Goal: Task Accomplishment & Management: Use online tool/utility

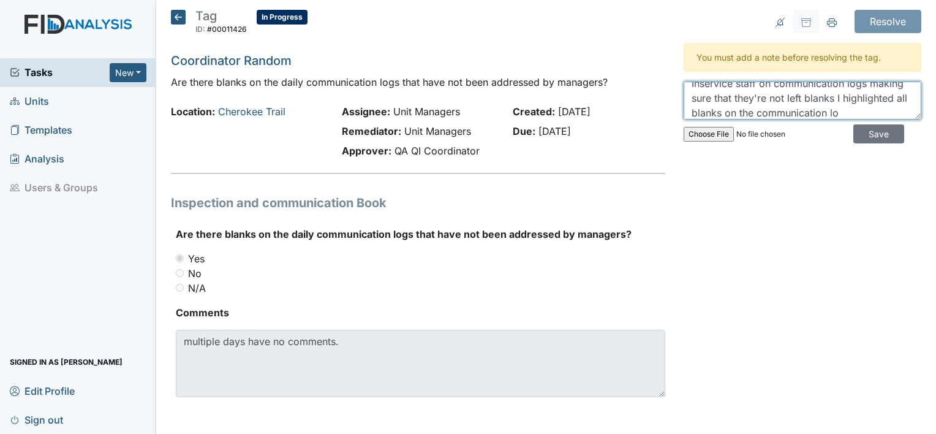
scroll to position [25, 0]
drag, startPoint x: 777, startPoint y: 109, endPoint x: 796, endPoint y: 106, distance: 19.8
type textarea "Inservice staff on communication logs making sure that they're not left blanks …"
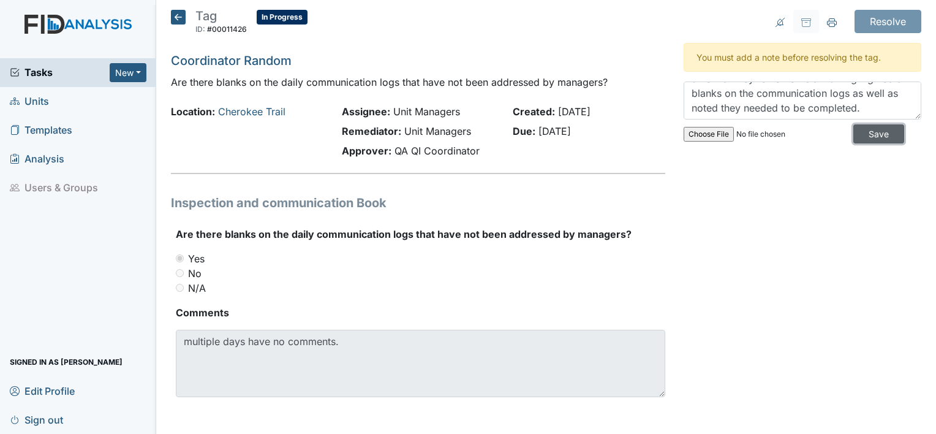
click at [877, 127] on input "Save" at bounding box center [878, 133] width 51 height 19
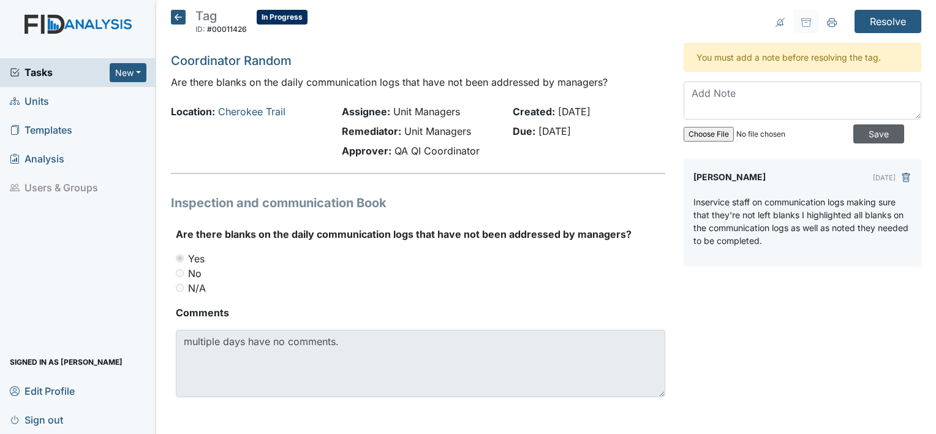
scroll to position [0, 0]
click at [883, 16] on input "Resolve" at bounding box center [888, 21] width 67 height 23
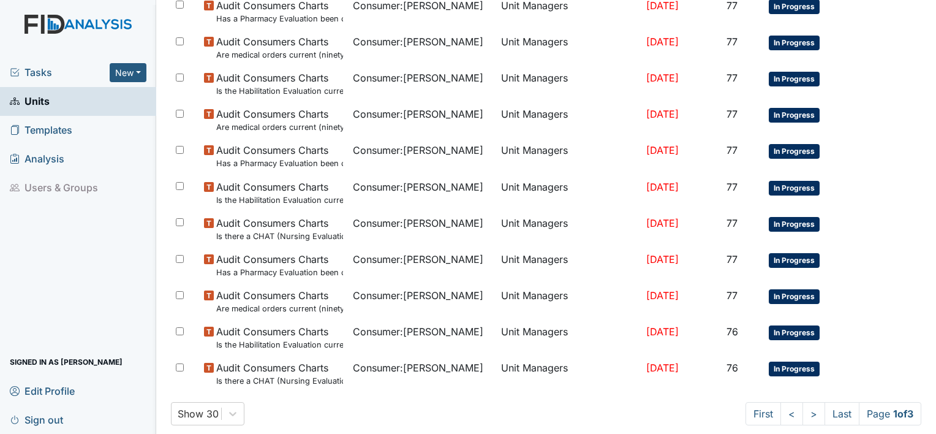
scroll to position [918, 0]
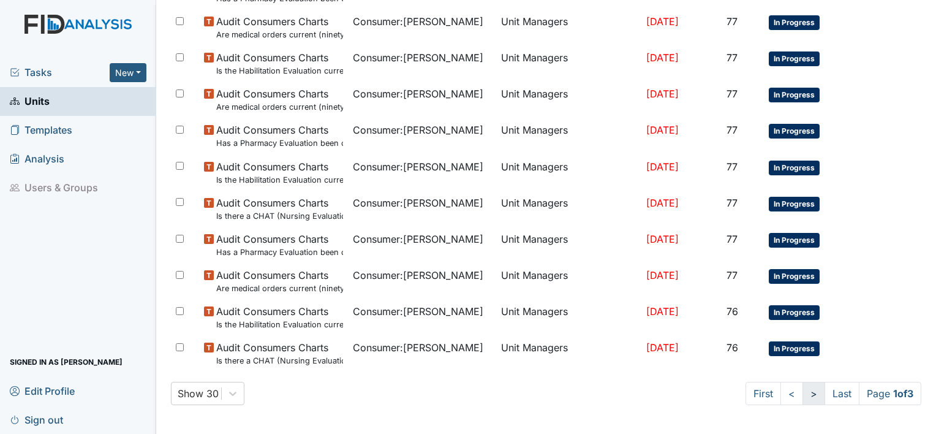
click at [804, 398] on link ">" at bounding box center [814, 393] width 23 height 23
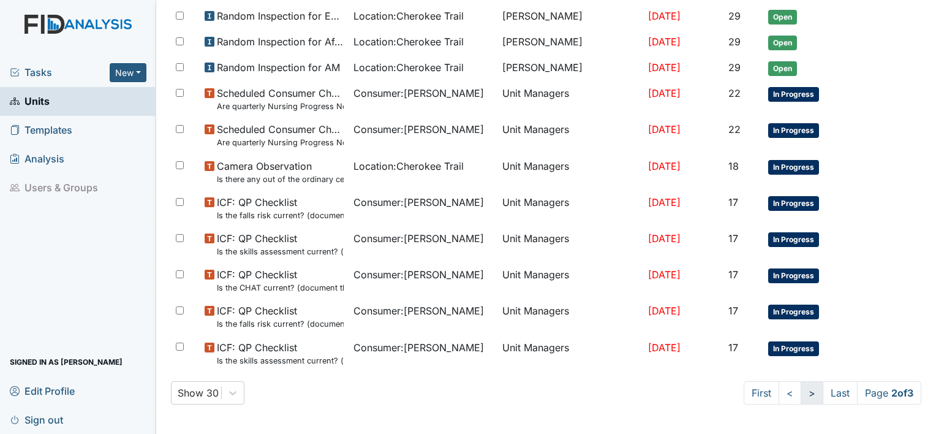
scroll to position [863, 0]
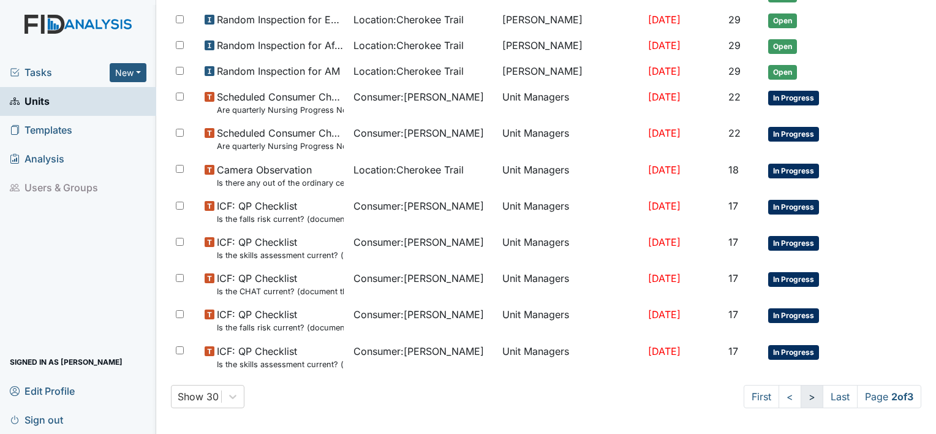
click at [804, 398] on link ">" at bounding box center [812, 396] width 23 height 23
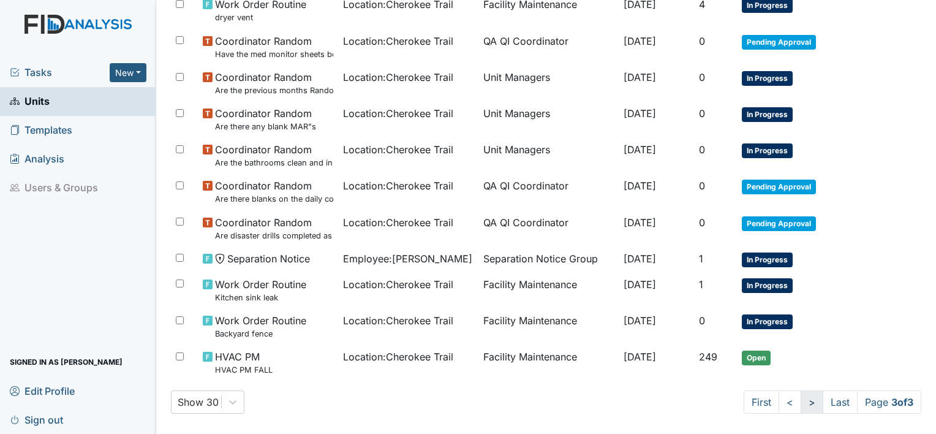
scroll to position [871, 0]
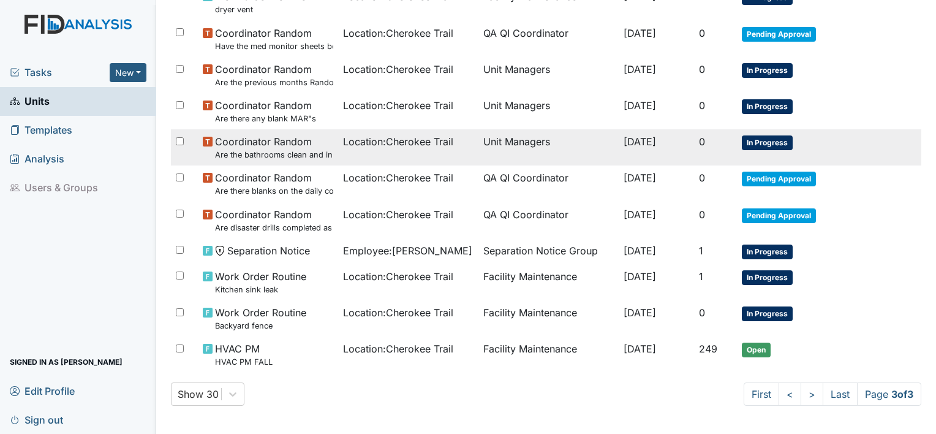
click at [250, 151] on small "Are the bathrooms clean and in good repair?" at bounding box center [274, 155] width 118 height 12
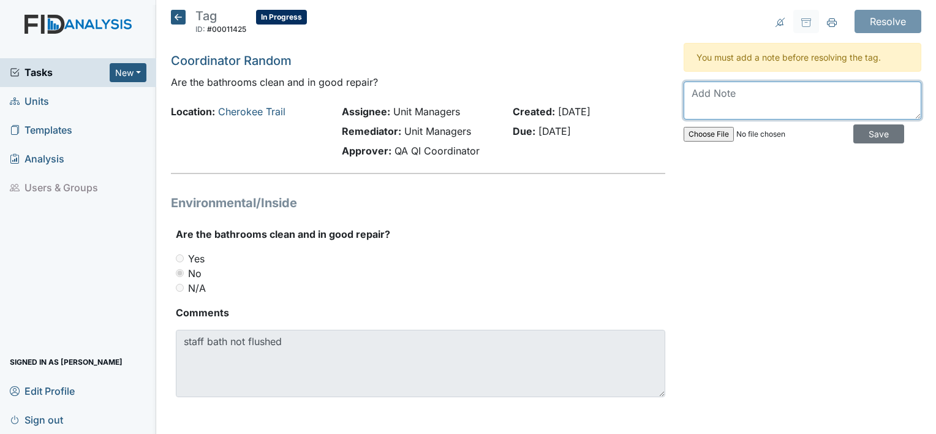
click at [703, 105] on textarea at bounding box center [803, 100] width 238 height 38
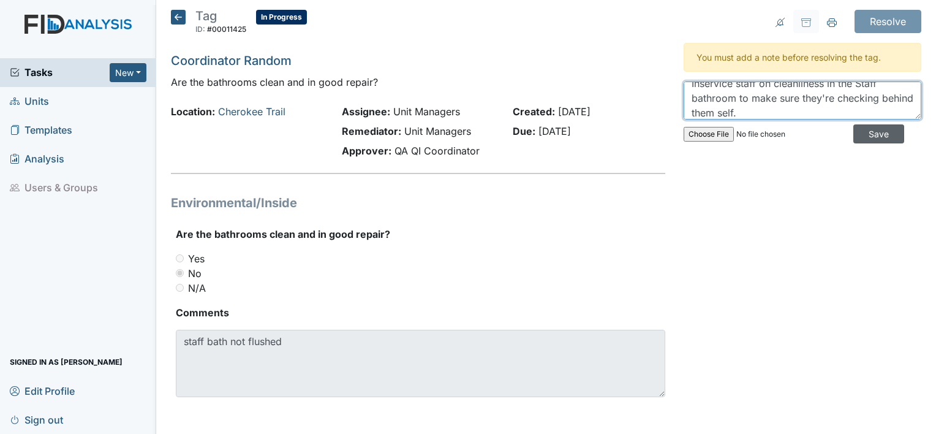
type textarea "Inservice staff on cleanliness in the Staff bathroom to make sure they're check…"
click at [866, 132] on input "Save" at bounding box center [878, 133] width 51 height 19
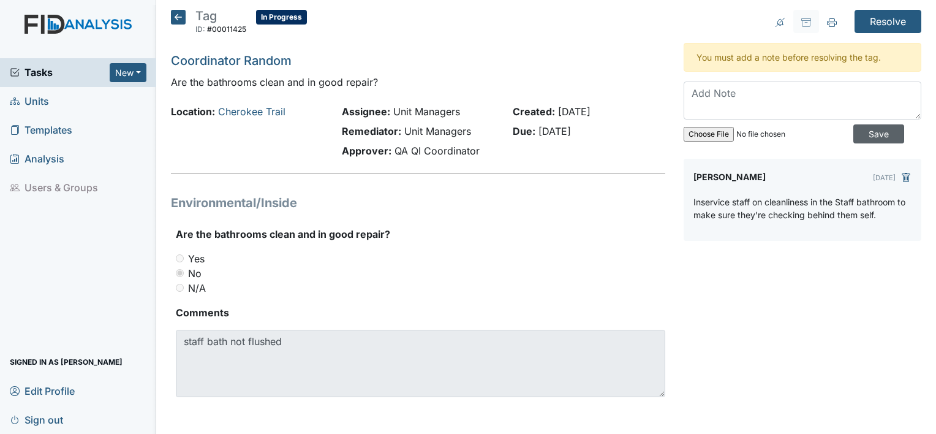
scroll to position [0, 0]
click at [877, 18] on input "Resolve" at bounding box center [888, 21] width 67 height 23
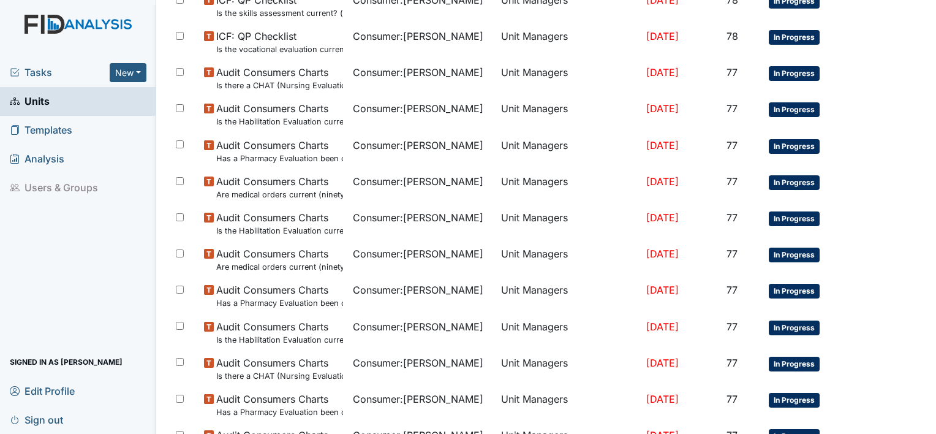
scroll to position [918, 0]
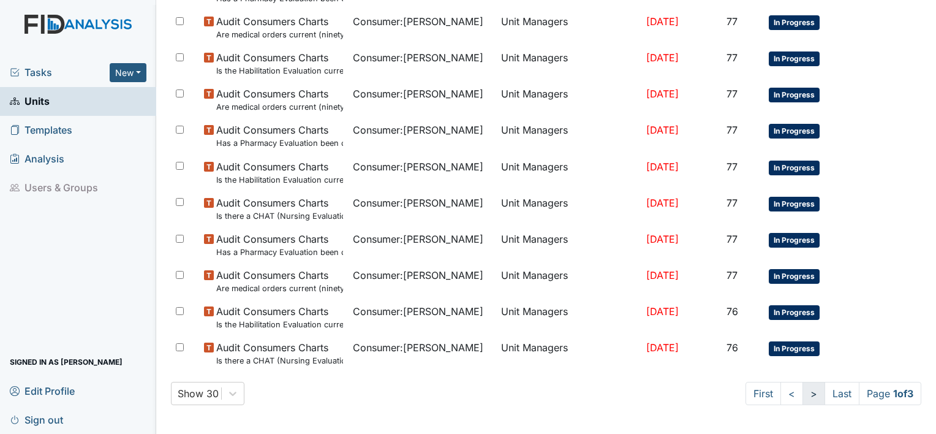
click at [803, 392] on link ">" at bounding box center [814, 393] width 23 height 23
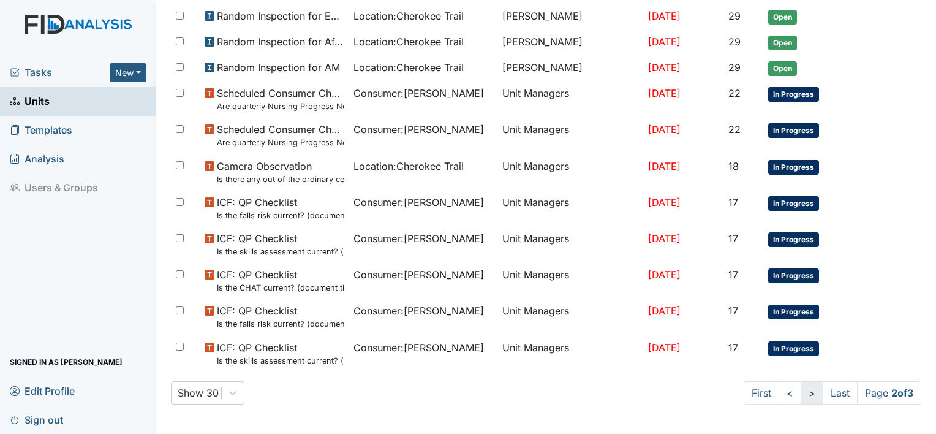
scroll to position [863, 0]
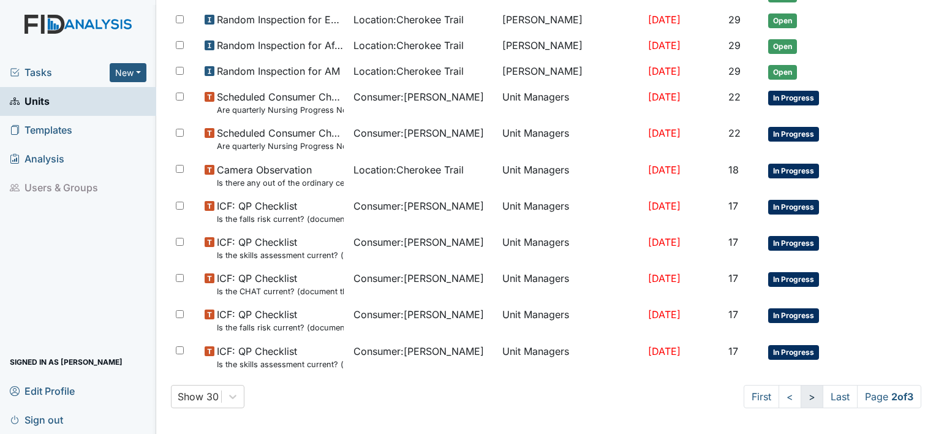
click at [802, 392] on link ">" at bounding box center [812, 396] width 23 height 23
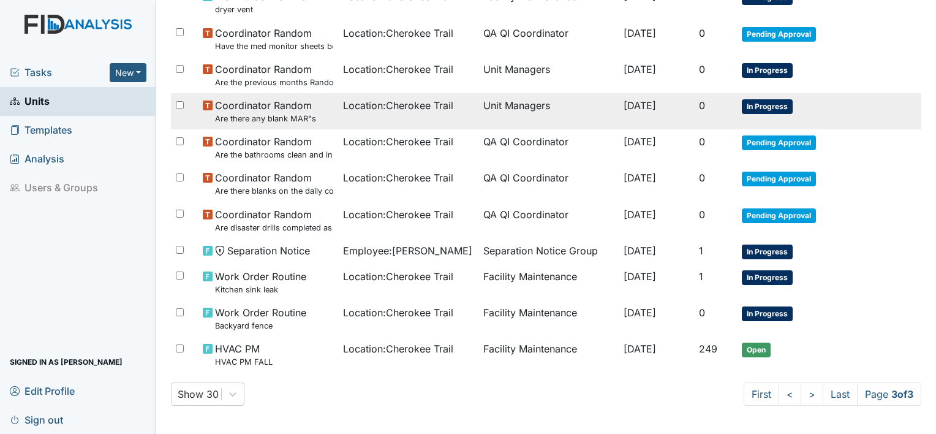
click at [436, 118] on td "Location : Cherokee Trail" at bounding box center [408, 111] width 140 height 36
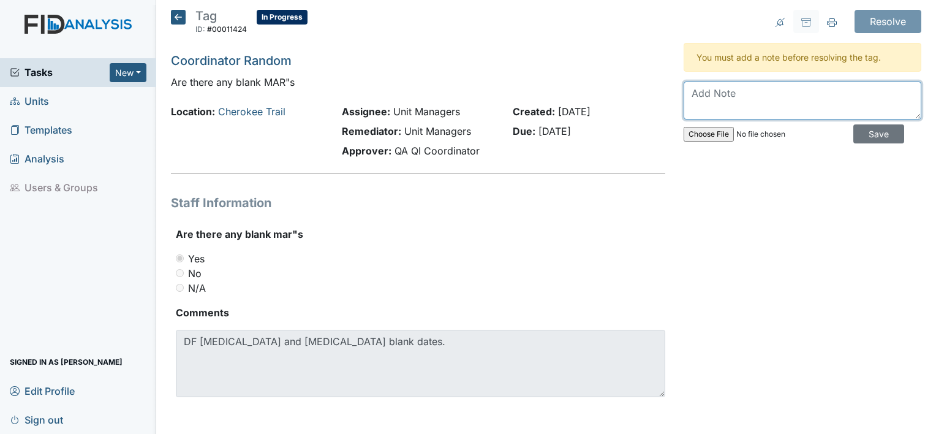
click at [708, 96] on textarea at bounding box center [803, 100] width 238 height 38
click at [684, 105] on textarea "Inservice on filling [PERSON_NAME]'s making sure they're completing" at bounding box center [803, 100] width 238 height 38
click at [763, 105] on textarea "Inservice on filling Mar's making sure they're being completing" at bounding box center [803, 100] width 238 height 38
type textarea "Inservice on filling Mar's making sure they're being completed."
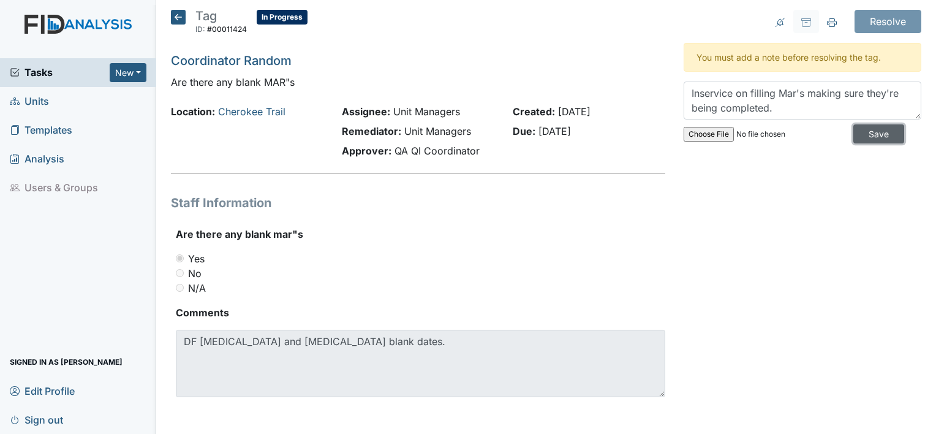
click at [858, 131] on input "Save" at bounding box center [878, 133] width 51 height 19
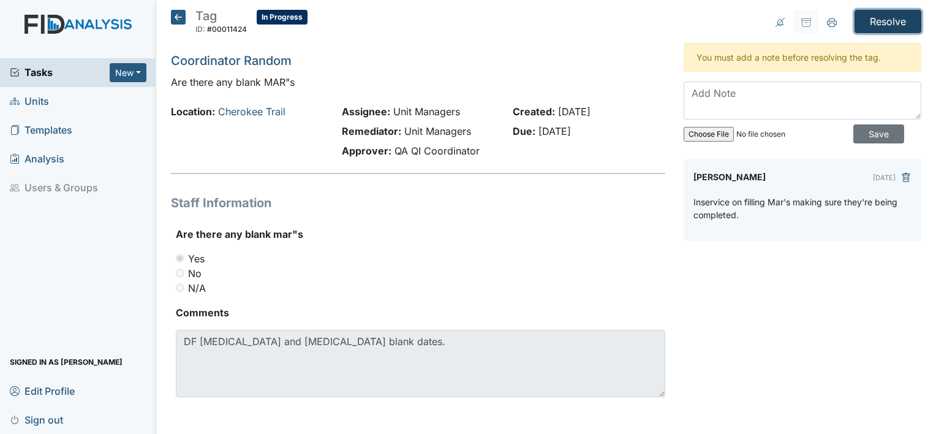
click at [875, 20] on input "Resolve" at bounding box center [888, 21] width 67 height 23
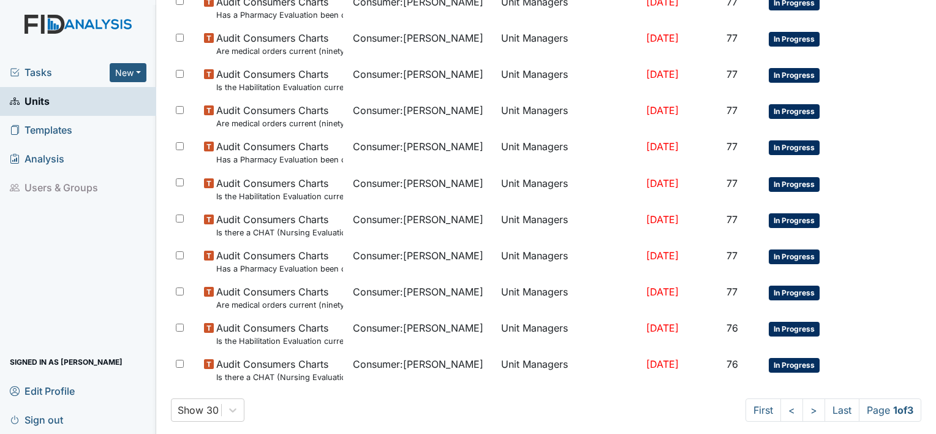
scroll to position [918, 0]
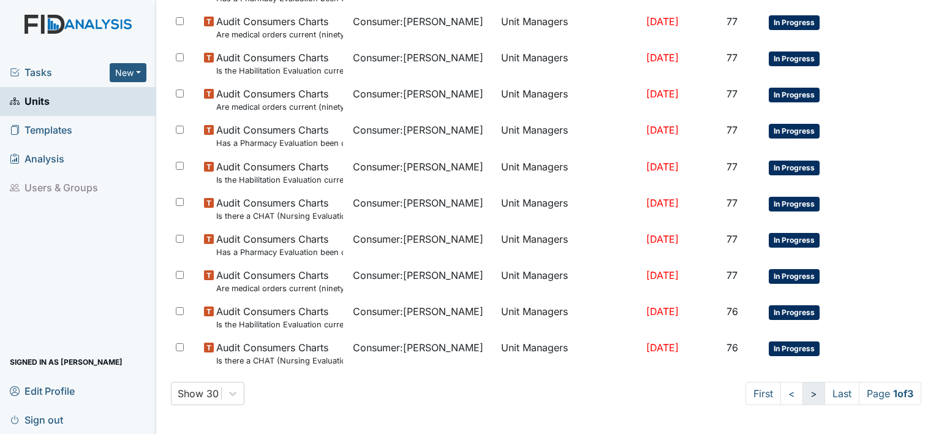
click at [803, 397] on link ">" at bounding box center [814, 393] width 23 height 23
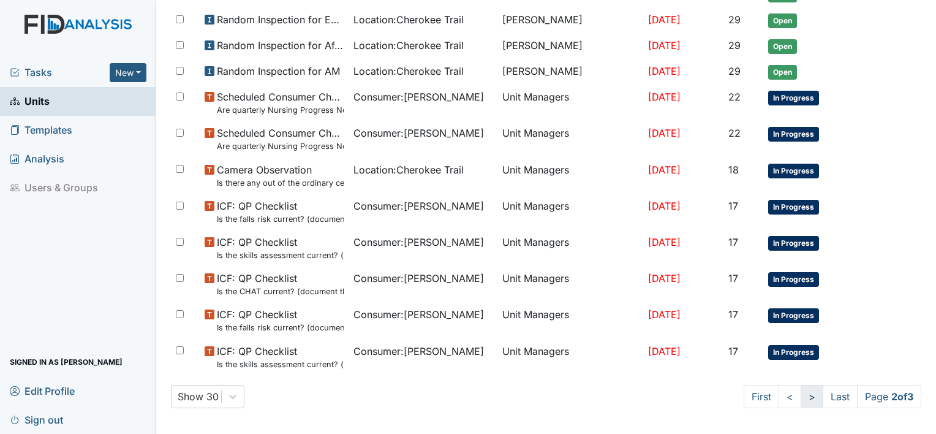
click at [801, 397] on link ">" at bounding box center [812, 396] width 23 height 23
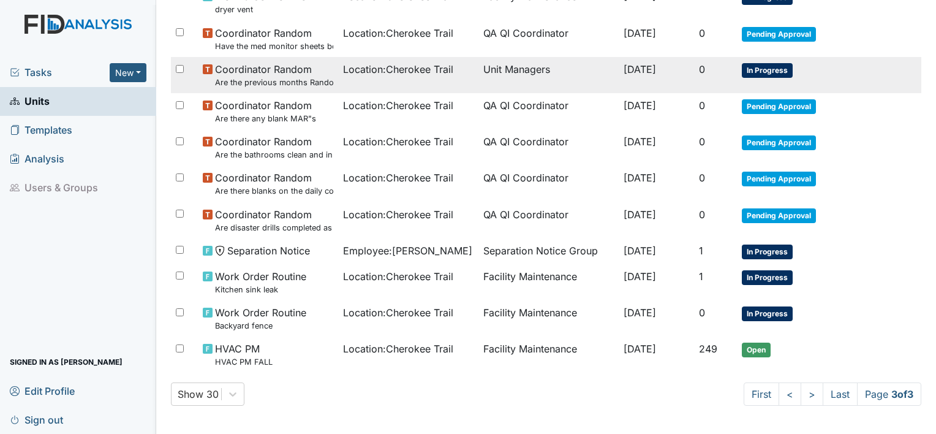
click at [673, 78] on td "[DATE]" at bounding box center [657, 75] width 76 height 36
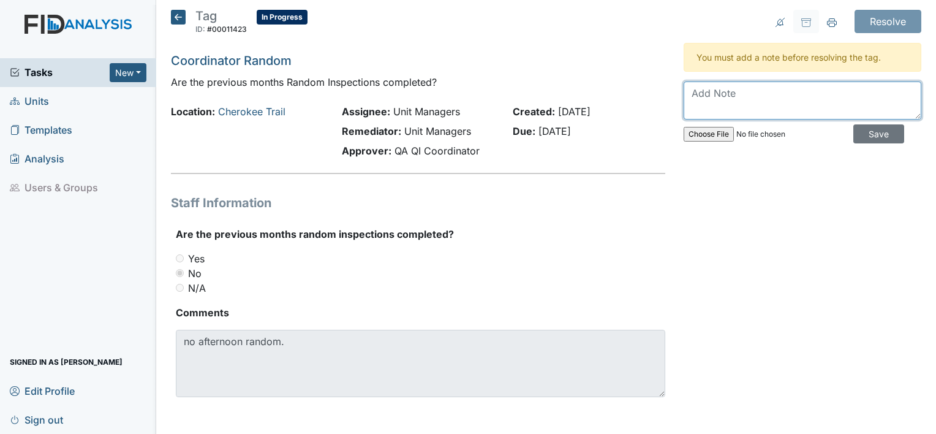
click at [689, 101] on textarea at bounding box center [803, 100] width 238 height 38
type textarea "I will make sure that I am completing an afternoon random inspection."
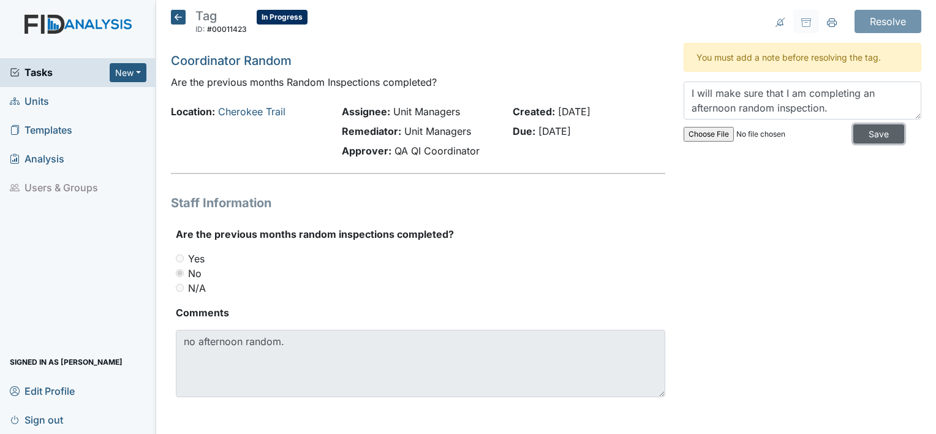
click at [875, 130] on input "Save" at bounding box center [878, 133] width 51 height 19
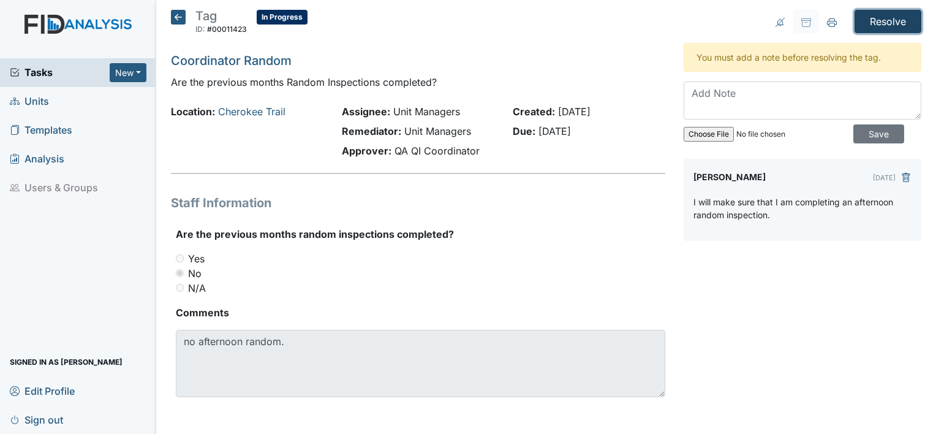
click at [868, 22] on input "Resolve" at bounding box center [888, 21] width 67 height 23
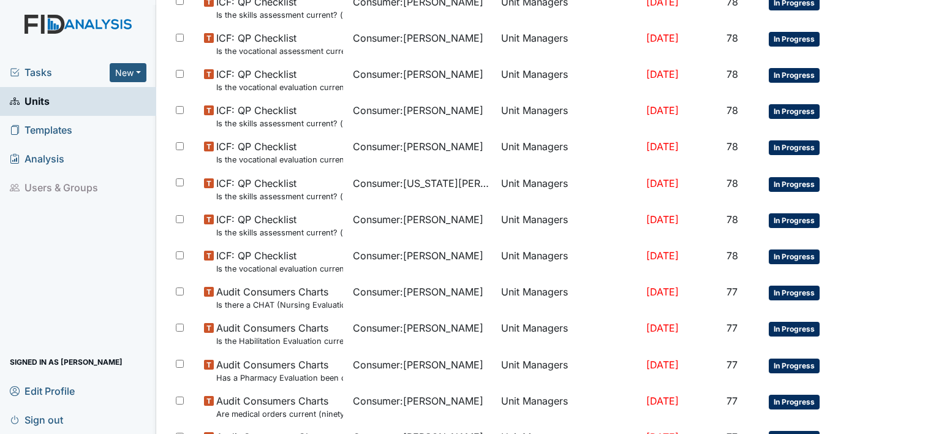
scroll to position [36, 0]
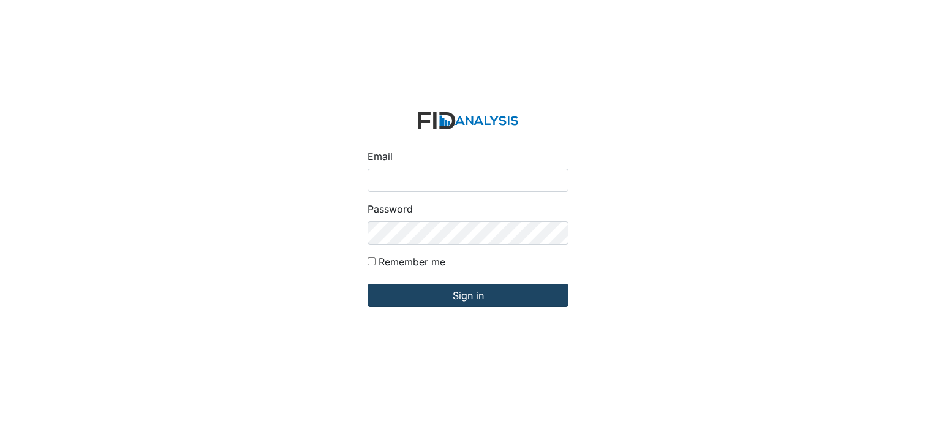
type input "[PERSON_NAME][EMAIL_ADDRESS][DOMAIN_NAME]"
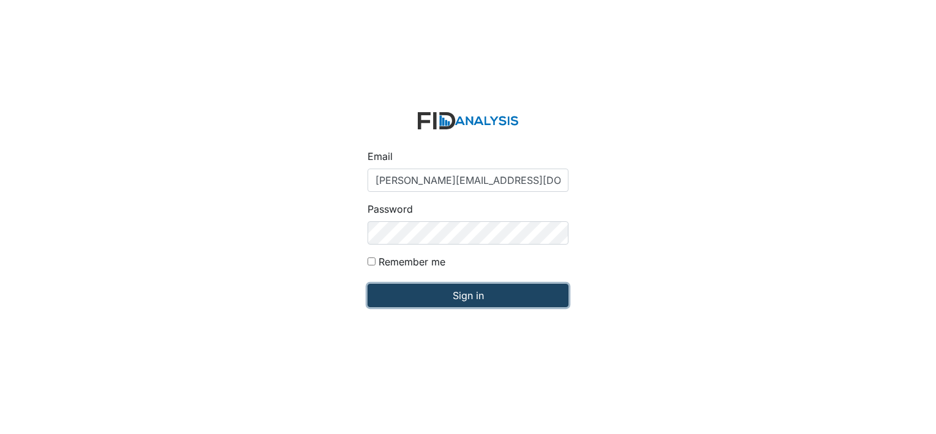
click at [429, 298] on input "Sign in" at bounding box center [468, 295] width 201 height 23
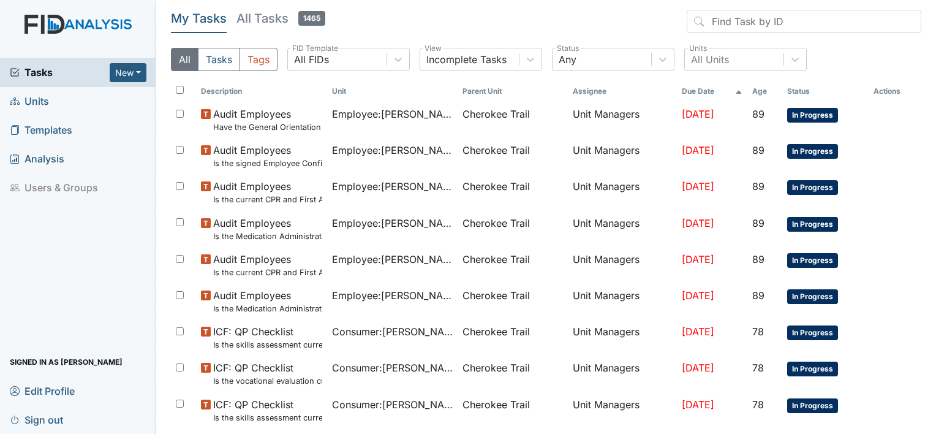
click at [44, 100] on span "Units" at bounding box center [29, 101] width 39 height 19
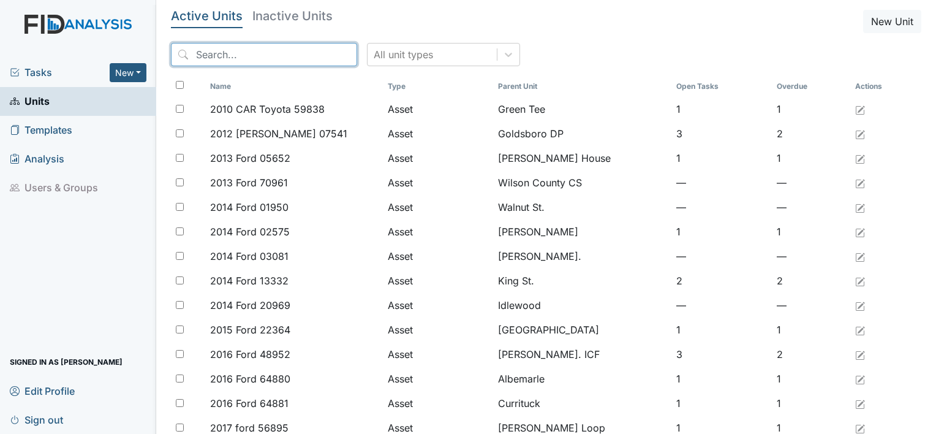
click at [221, 53] on input "search" at bounding box center [264, 54] width 186 height 23
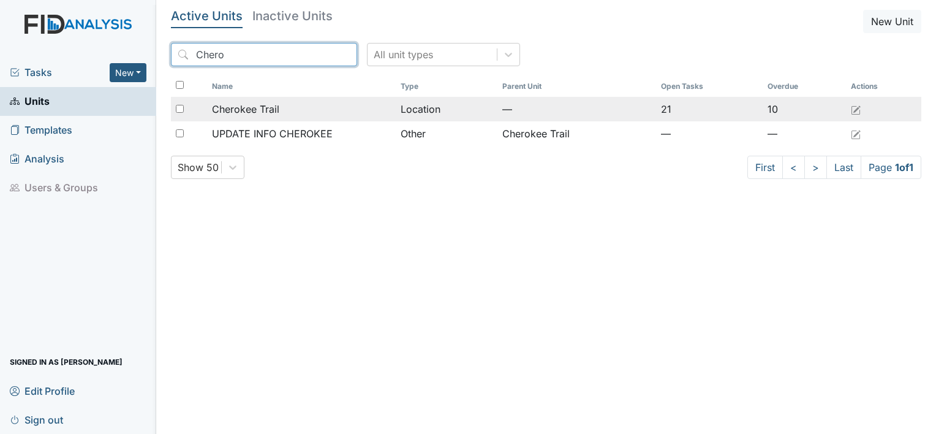
type input "Chero"
click at [240, 107] on span "Cherokee Trail" at bounding box center [245, 109] width 67 height 15
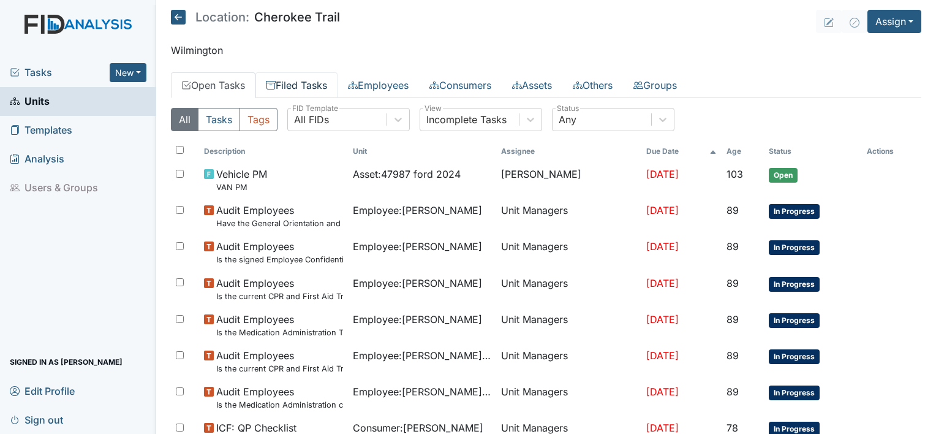
click at [316, 80] on link "Filed Tasks" at bounding box center [296, 85] width 82 height 26
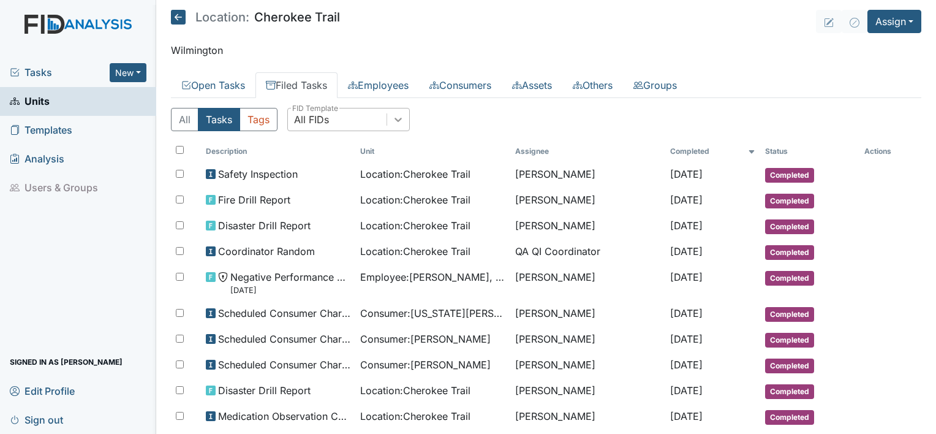
click at [393, 123] on icon at bounding box center [398, 119] width 12 height 12
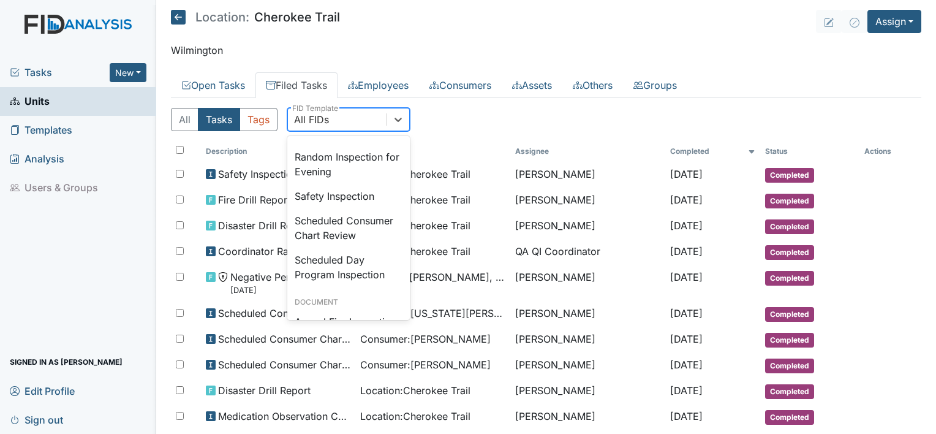
scroll to position [1174, 0]
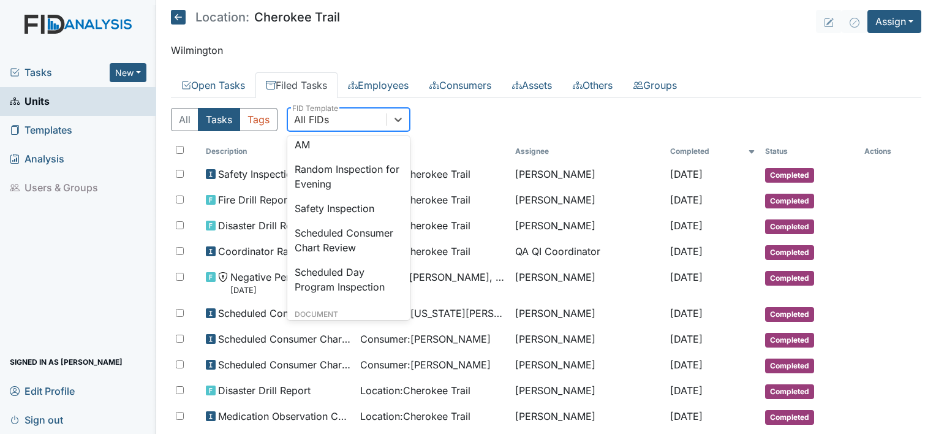
click at [355, 118] on div "Random Inspection for Afternoon" at bounding box center [348, 97] width 123 height 39
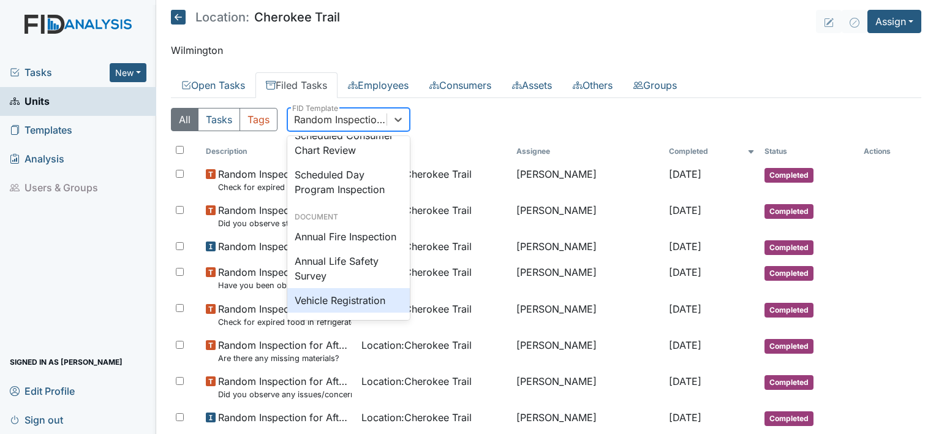
scroll to position [0, 0]
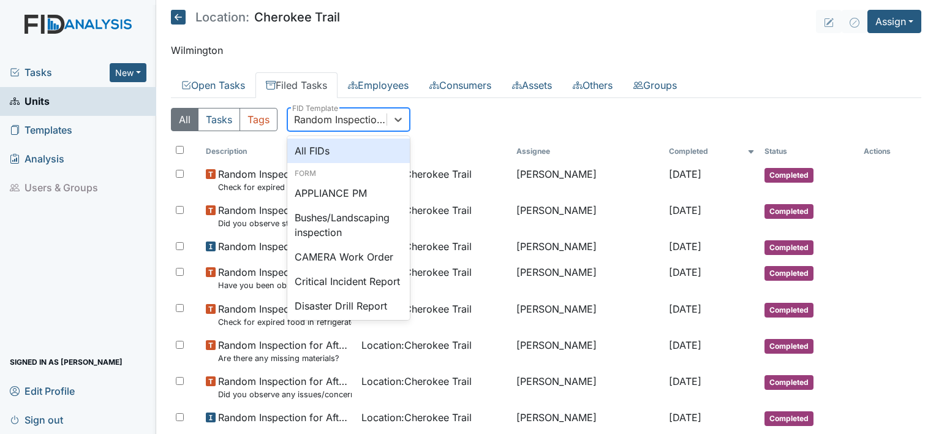
click at [649, 120] on div "All Tasks Tags option Random Inspection for Afternoon, selected. option All FID…" at bounding box center [546, 124] width 751 height 33
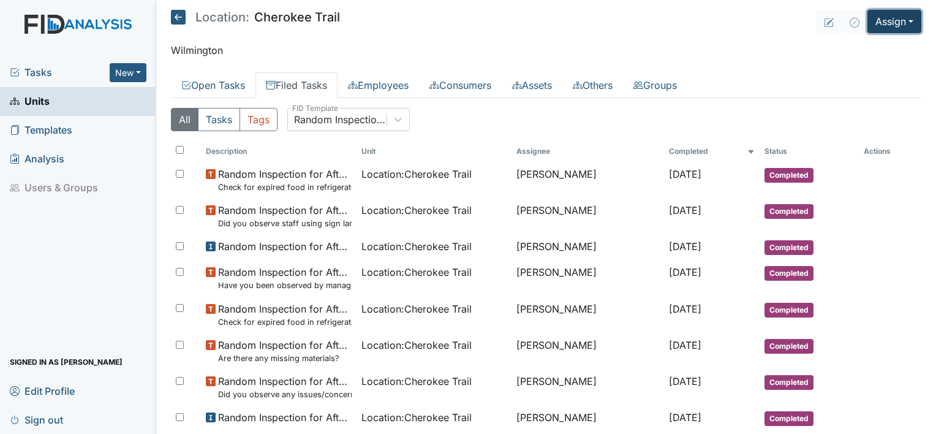
click at [874, 27] on button "Assign" at bounding box center [895, 21] width 54 height 23
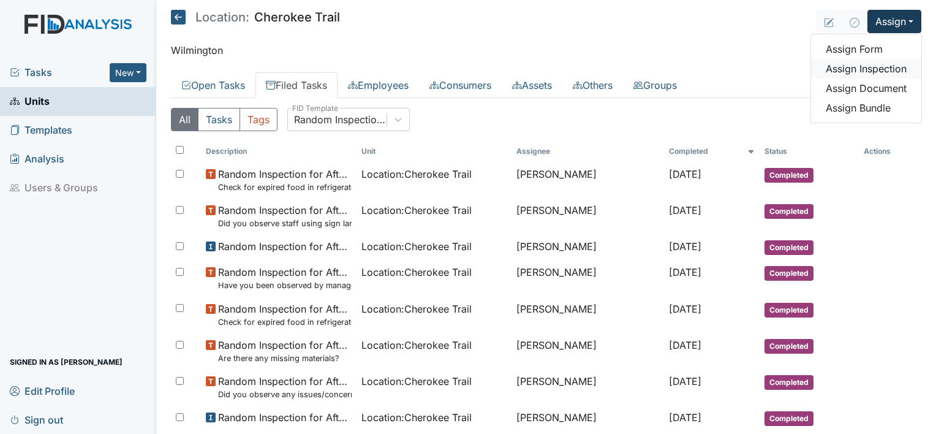
click at [859, 71] on link "Assign Inspection" at bounding box center [866, 69] width 110 height 20
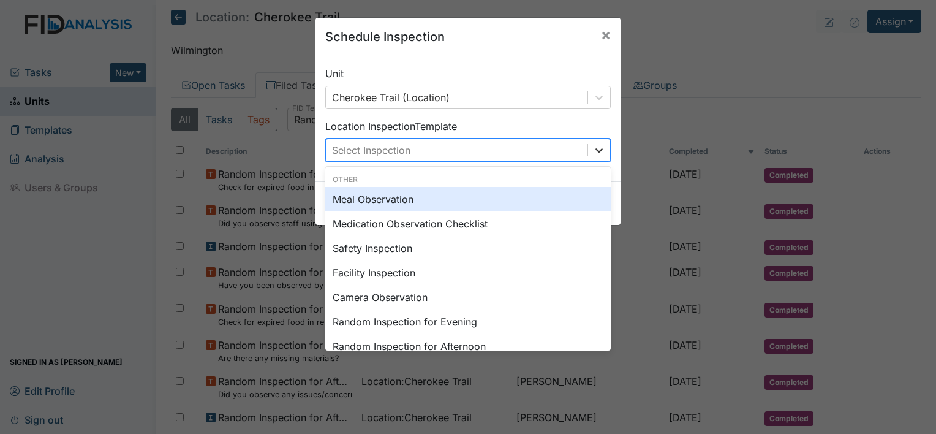
click at [588, 148] on div at bounding box center [599, 150] width 22 height 22
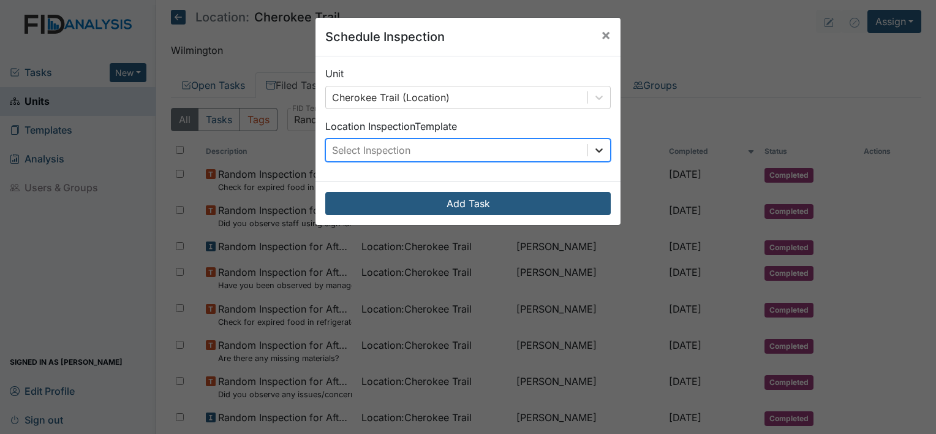
click at [588, 148] on div at bounding box center [599, 150] width 22 height 22
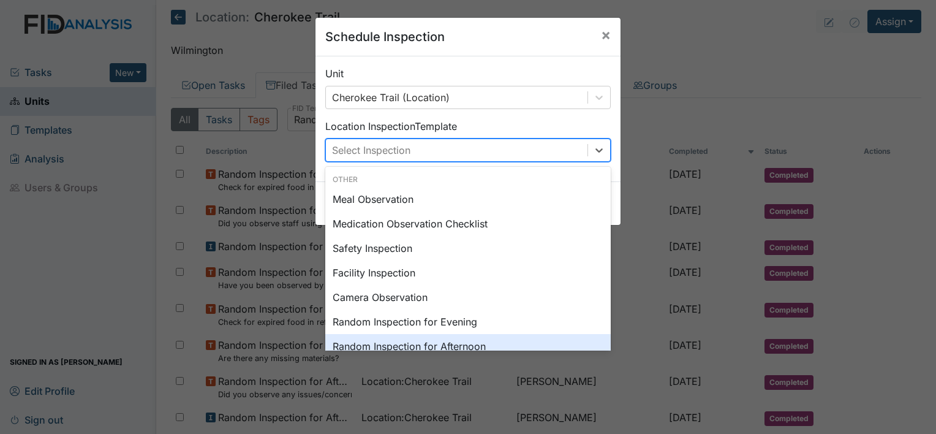
click at [412, 345] on div "Random Inspection for Afternoon" at bounding box center [468, 346] width 286 height 25
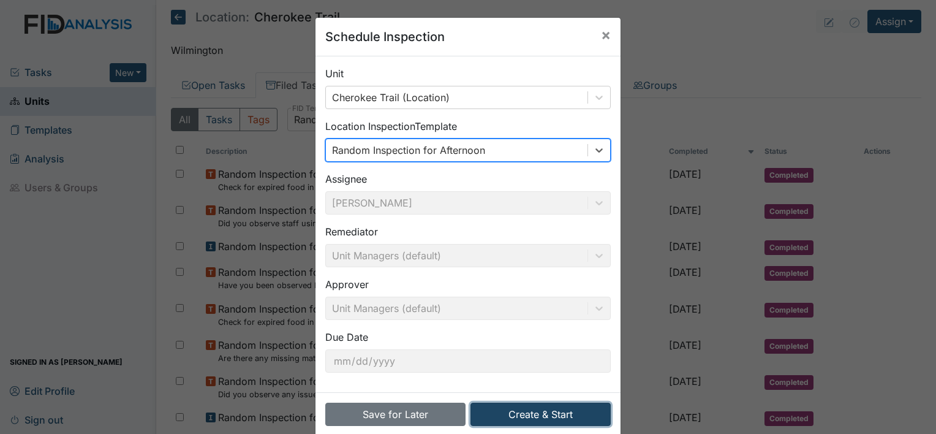
click at [497, 414] on button "Create & Start" at bounding box center [541, 414] width 140 height 23
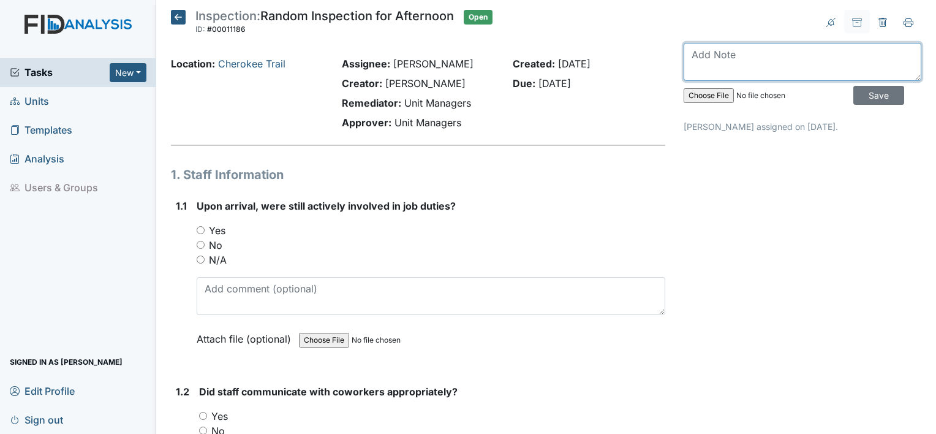
paste textarea "staff meeting [DATE]1pm"
type textarea "s"
type textarea "a"
click at [715, 75] on textarea "Augut 24 Random Inspection [PERSON_NAME]" at bounding box center [803, 62] width 238 height 38
click at [852, 59] on textarea "[DATE] Random Inspection [PERSON_NAME]" at bounding box center [803, 62] width 238 height 38
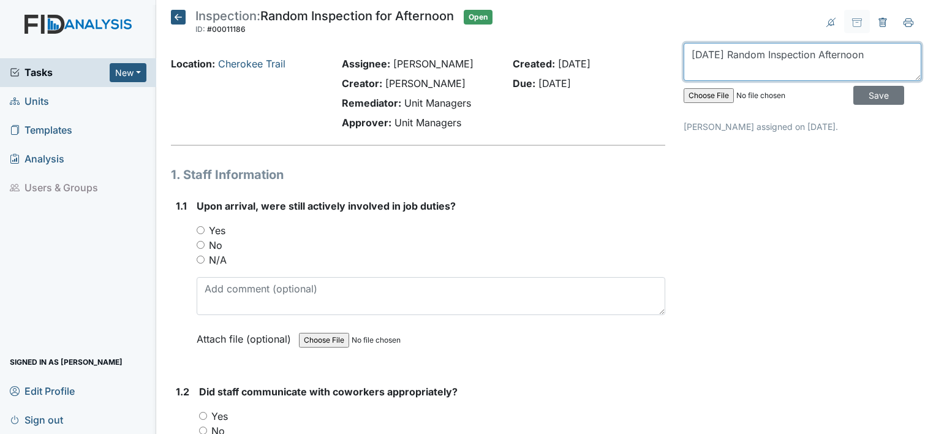
click at [732, 53] on textarea "[DATE] Random Inspection Afternoon" at bounding box center [803, 62] width 238 height 38
type textarea "[DATE] Random Inspection Afternoon"
click at [199, 232] on input "Yes" at bounding box center [201, 230] width 8 height 8
radio input "true"
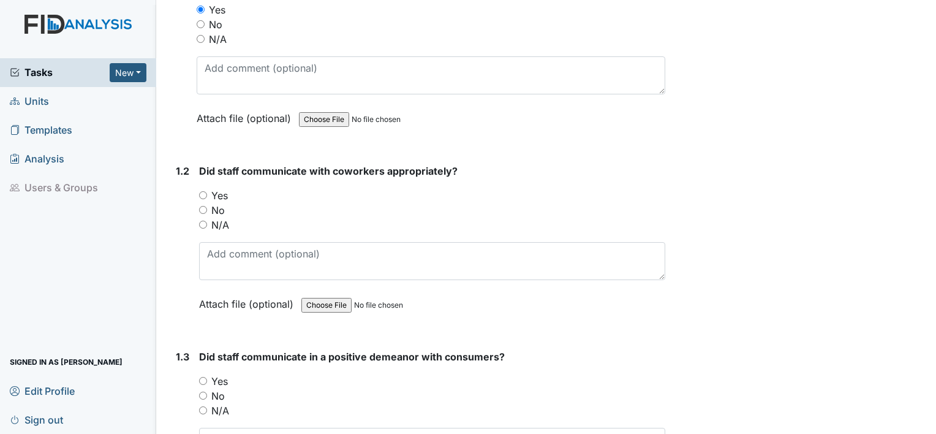
scroll to position [232, 0]
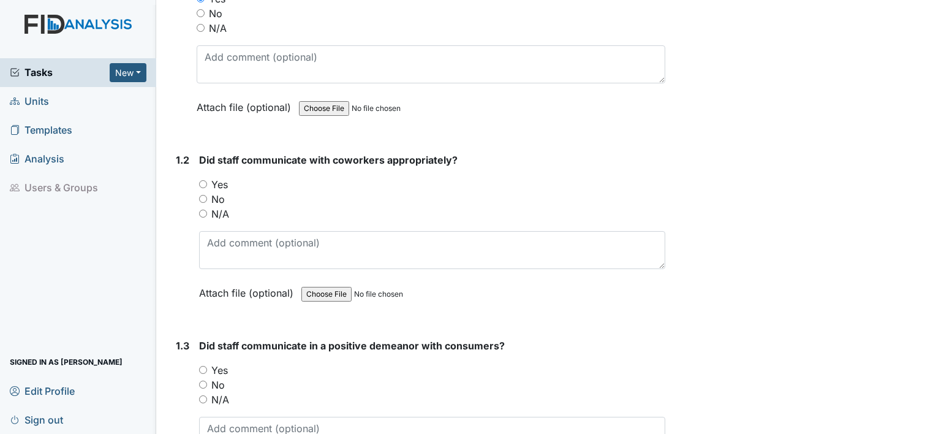
click at [201, 180] on input "Yes" at bounding box center [203, 184] width 8 height 8
radio input "true"
click at [201, 368] on input "Yes" at bounding box center [203, 370] width 8 height 8
radio input "true"
click at [186, 396] on div "1.3" at bounding box center [182, 421] width 13 height 166
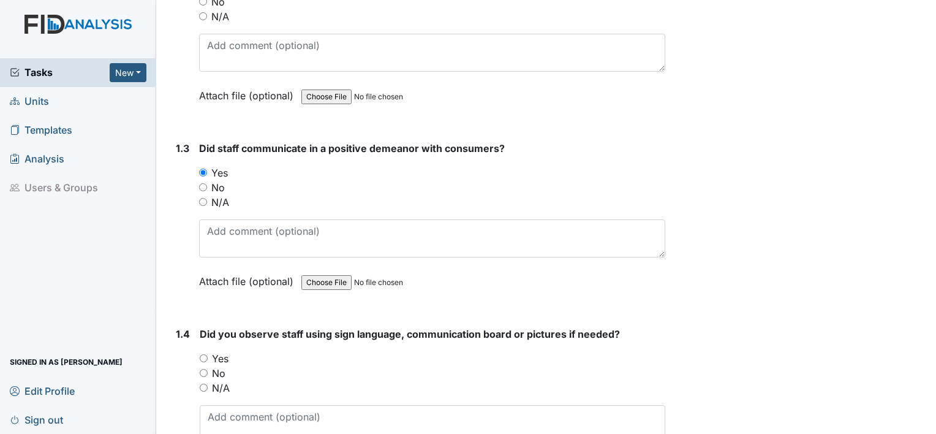
scroll to position [428, 0]
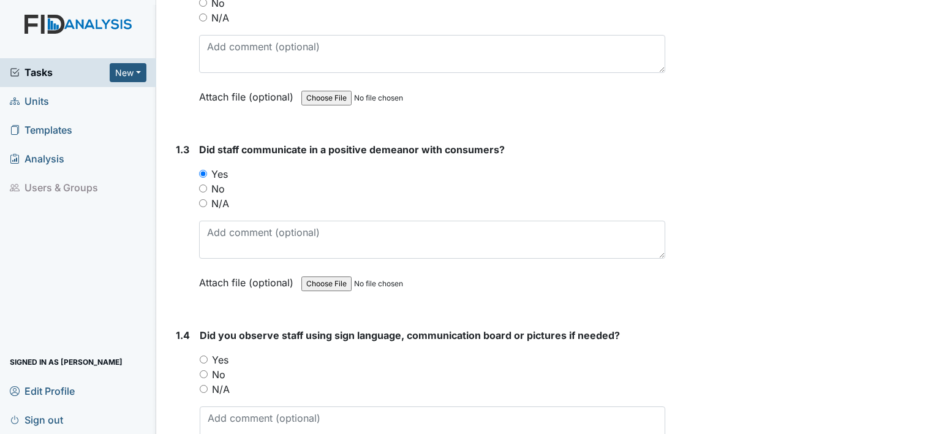
click at [202, 385] on input "N/A" at bounding box center [204, 389] width 8 height 8
radio input "true"
click at [182, 394] on div "1.4" at bounding box center [183, 411] width 14 height 166
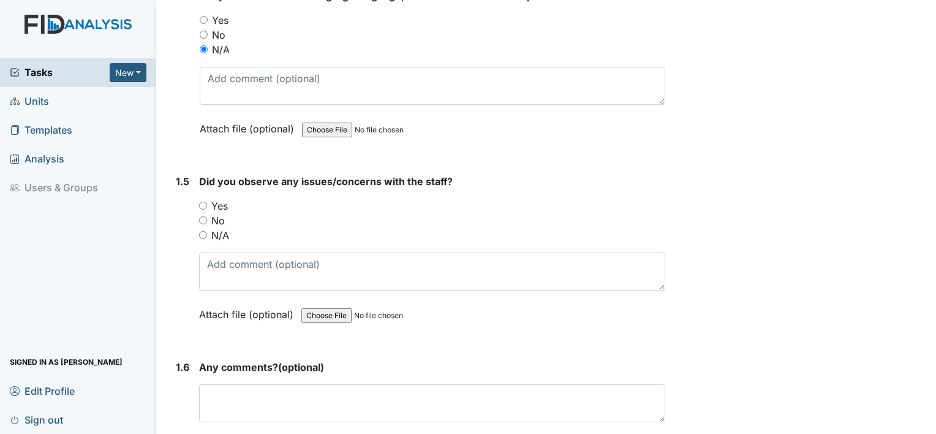
scroll to position [771, 0]
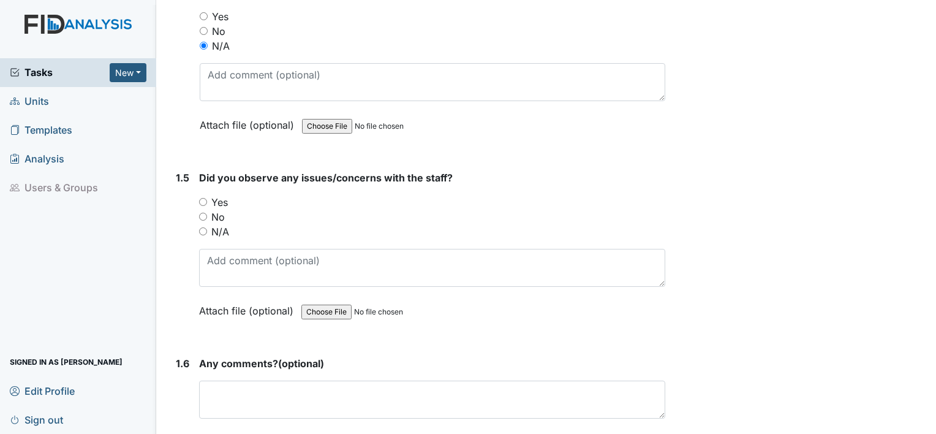
click at [203, 213] on input "No" at bounding box center [203, 217] width 8 height 8
radio input "true"
click at [203, 213] on input "No" at bounding box center [203, 217] width 8 height 8
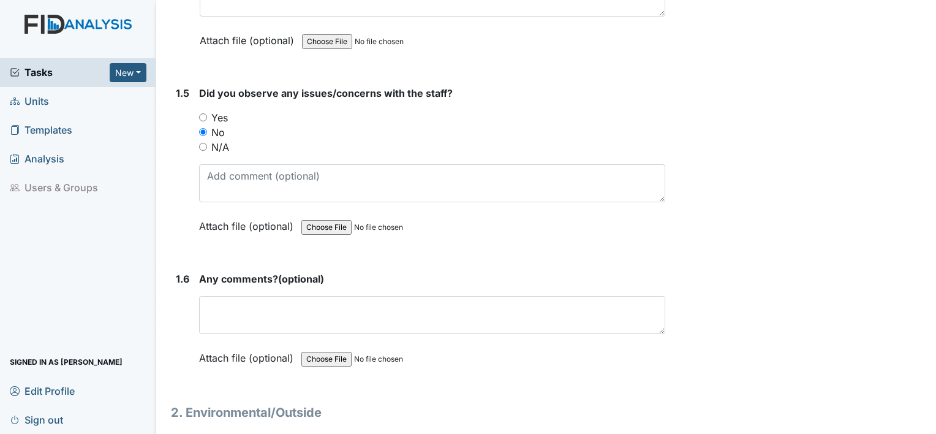
scroll to position [869, 0]
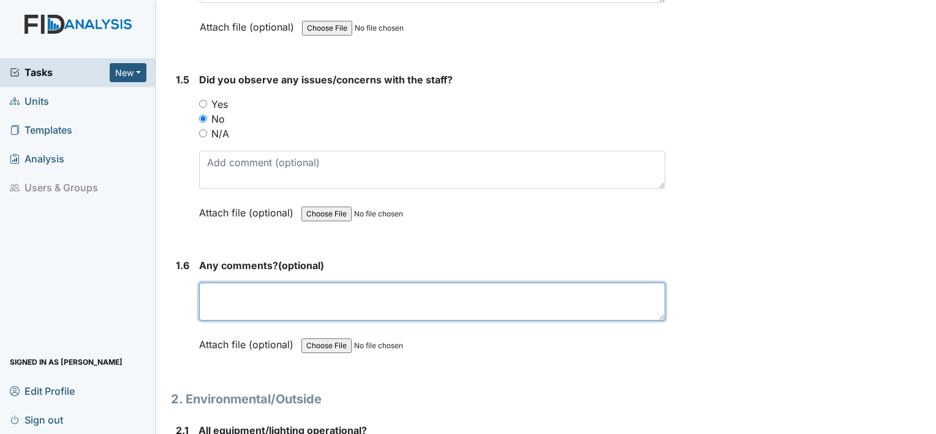
click at [225, 292] on textarea at bounding box center [432, 301] width 466 height 38
type textarea "None"
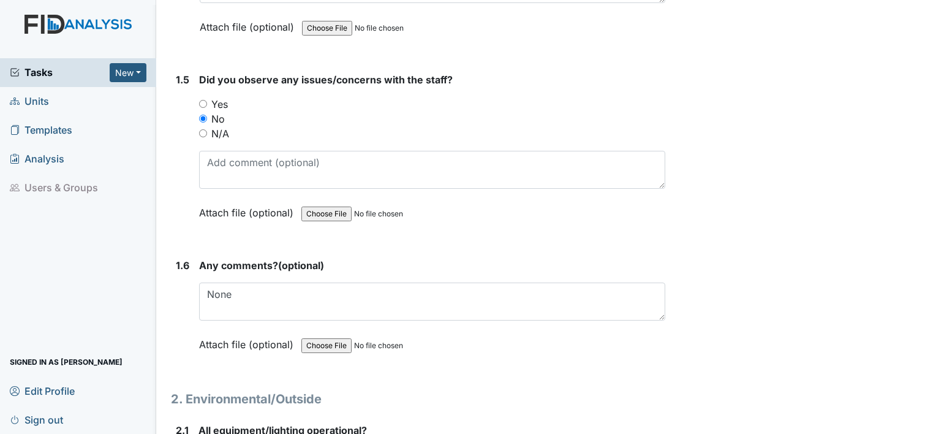
drag, startPoint x: 178, startPoint y: 367, endPoint x: 170, endPoint y: 370, distance: 8.5
drag, startPoint x: 170, startPoint y: 370, endPoint x: 168, endPoint y: 379, distance: 8.9
drag, startPoint x: 168, startPoint y: 379, endPoint x: 165, endPoint y: 404, distance: 25.3
drag, startPoint x: 414, startPoint y: 380, endPoint x: 357, endPoint y: 385, distance: 57.9
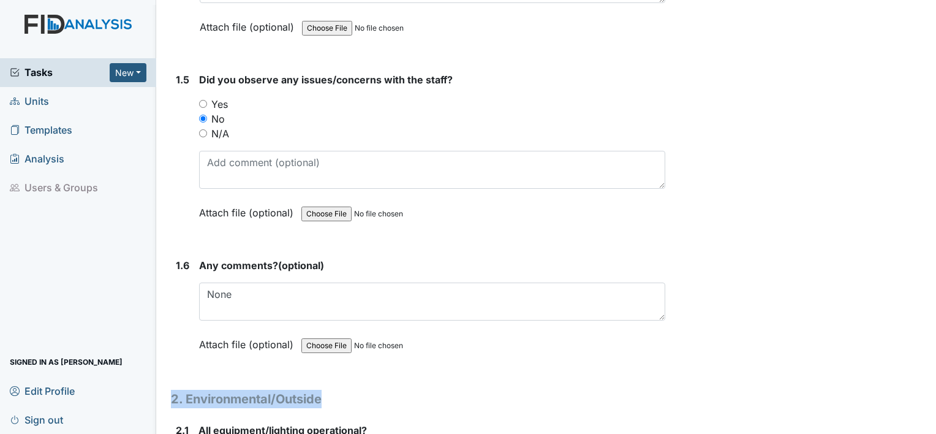
click at [357, 390] on h1 "2. Environmental/Outside" at bounding box center [418, 399] width 494 height 18
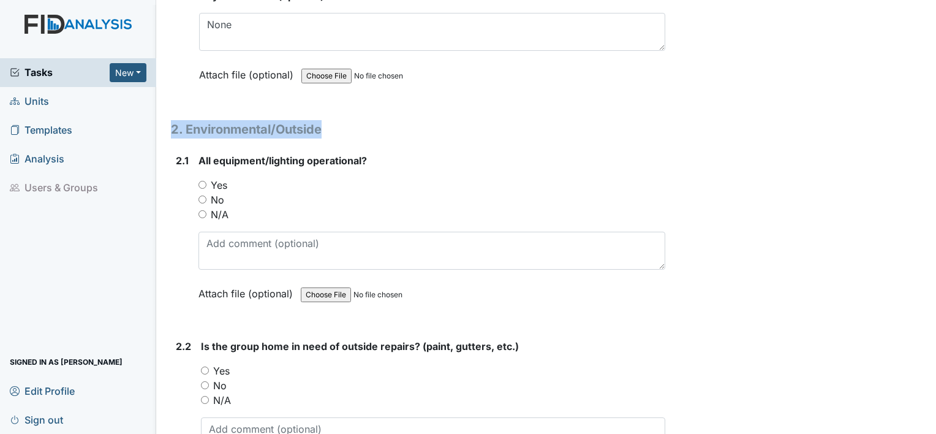
scroll to position [1163, 0]
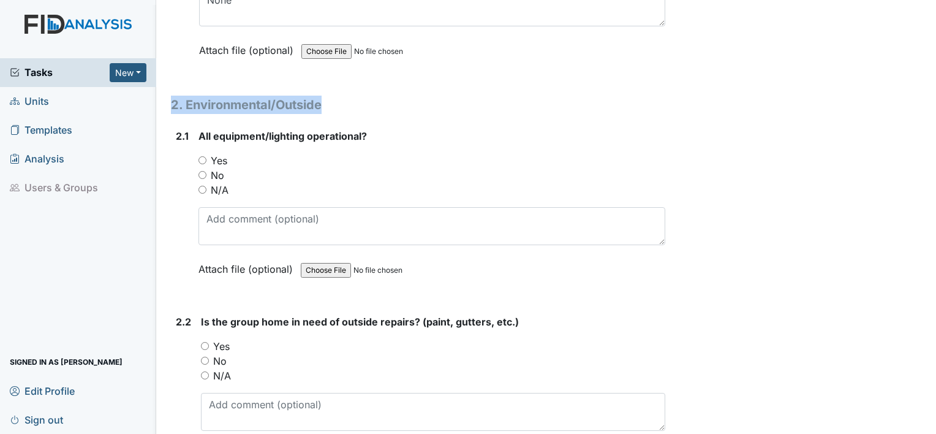
click at [202, 158] on input "Yes" at bounding box center [203, 160] width 8 height 8
radio input "true"
click at [202, 158] on input "Yes" at bounding box center [203, 160] width 8 height 8
click at [203, 342] on input "Yes" at bounding box center [205, 346] width 8 height 8
radio input "true"
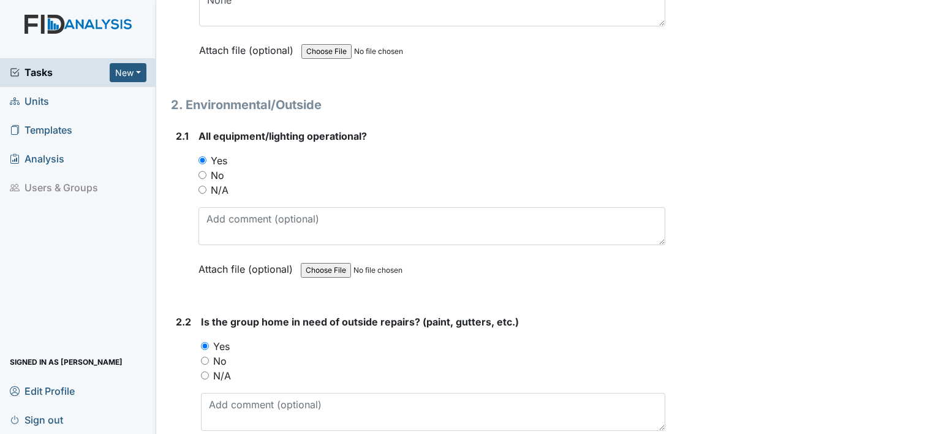
click at [185, 352] on div "2.2" at bounding box center [183, 397] width 15 height 166
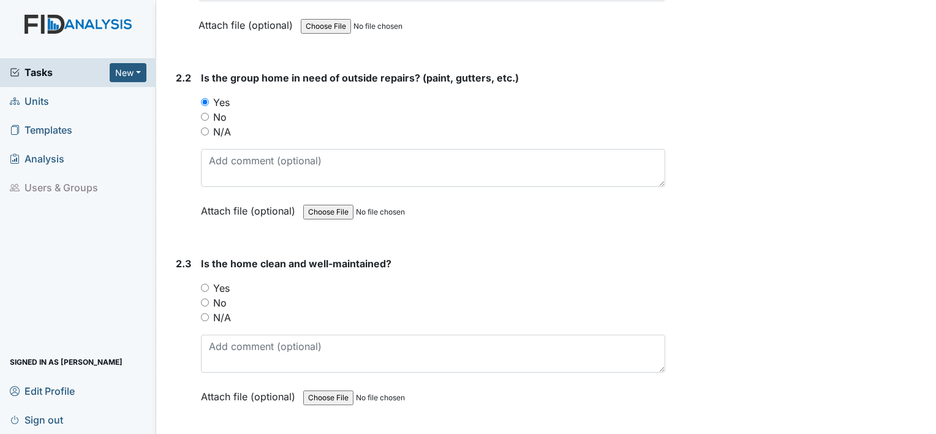
scroll to position [1408, 0]
click at [207, 282] on input "Yes" at bounding box center [205, 286] width 8 height 8
radio input "true"
click at [207, 282] on input "Yes" at bounding box center [205, 286] width 8 height 8
drag, startPoint x: 172, startPoint y: 311, endPoint x: 174, endPoint y: 340, distance: 28.9
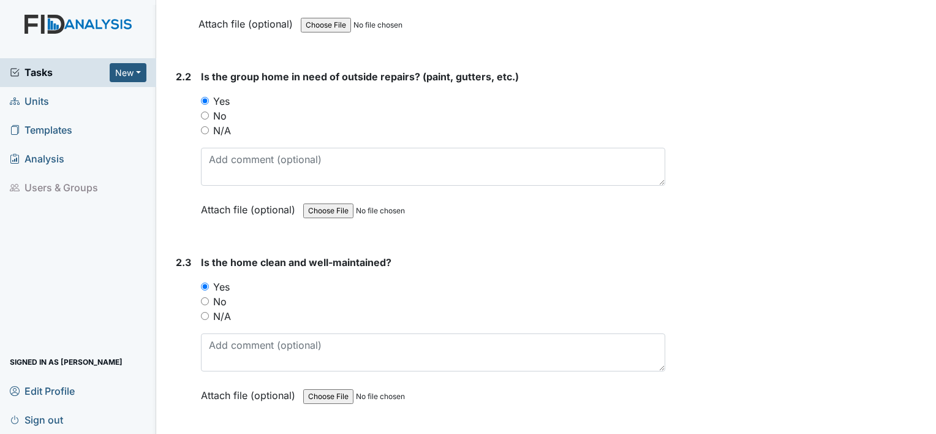
drag, startPoint x: 174, startPoint y: 340, endPoint x: 177, endPoint y: 358, distance: 18.6
click at [177, 358] on div "2.3" at bounding box center [183, 338] width 15 height 166
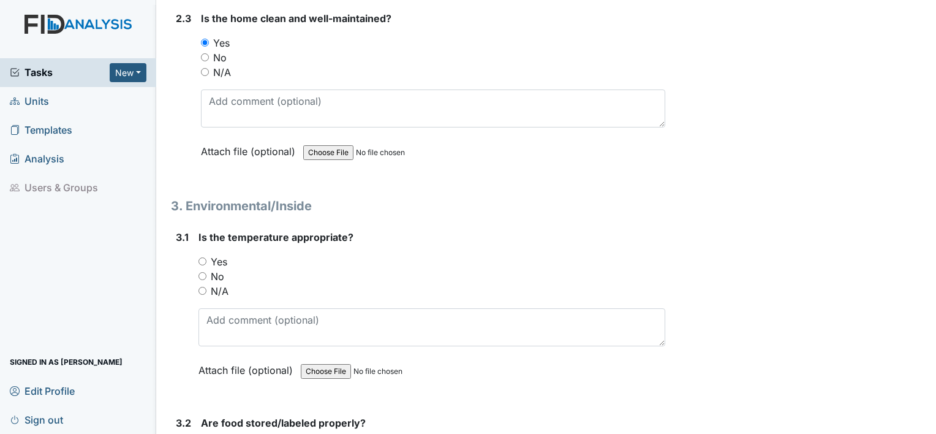
scroll to position [1653, 0]
drag, startPoint x: 201, startPoint y: 248, endPoint x: 201, endPoint y: 257, distance: 9.2
click at [201, 257] on input "Yes" at bounding box center [203, 260] width 8 height 8
radio input "true"
drag, startPoint x: 162, startPoint y: 371, endPoint x: 169, endPoint y: 384, distance: 14.0
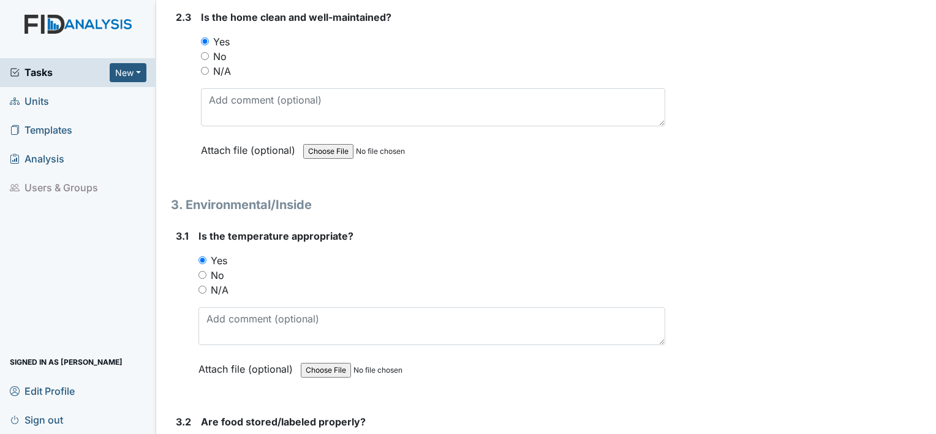
drag, startPoint x: 169, startPoint y: 384, endPoint x: 169, endPoint y: 392, distance: 8.6
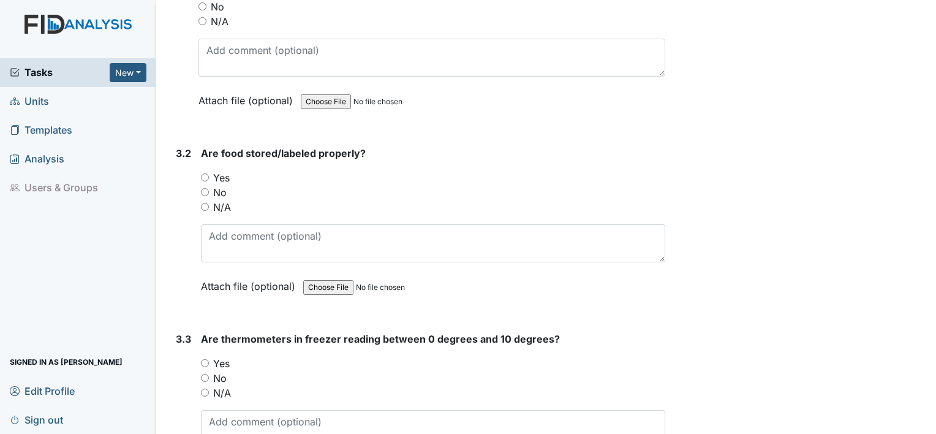
scroll to position [1923, 0]
click at [202, 358] on input "Yes" at bounding box center [205, 362] width 8 height 8
radio input "true"
click at [206, 172] on input "Yes" at bounding box center [205, 176] width 8 height 8
radio input "true"
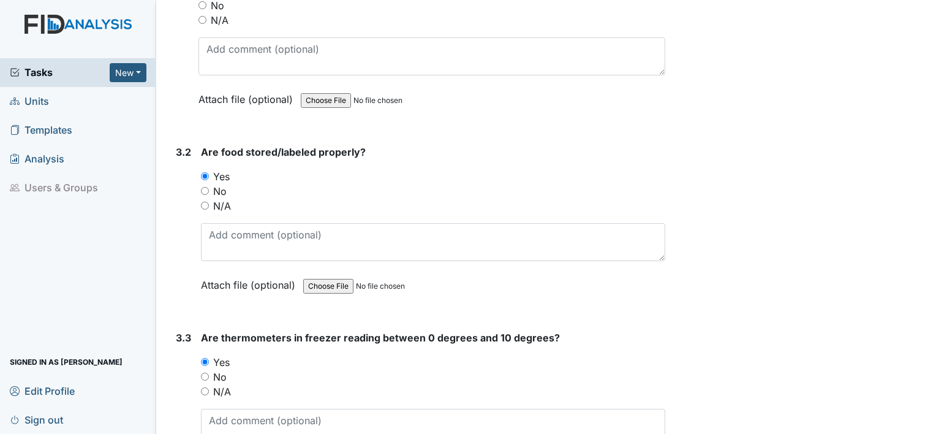
drag, startPoint x: 166, startPoint y: 357, endPoint x: 170, endPoint y: 390, distance: 33.4
drag, startPoint x: 170, startPoint y: 390, endPoint x: 162, endPoint y: 412, distance: 23.1
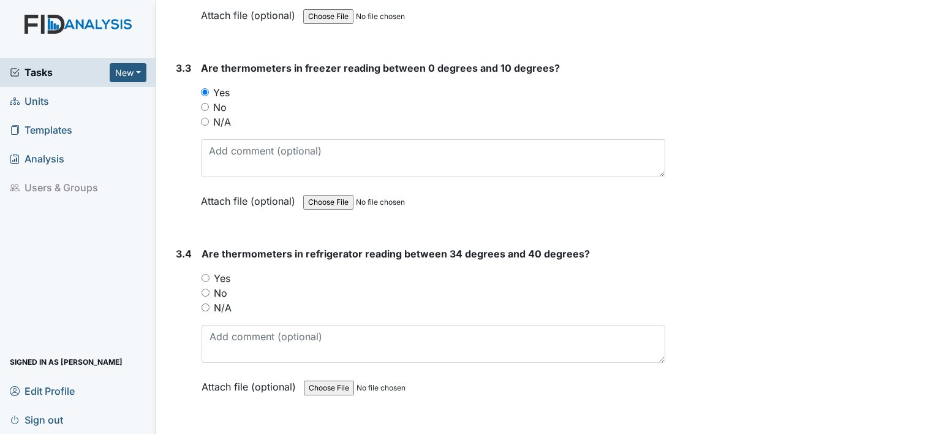
scroll to position [2217, 0]
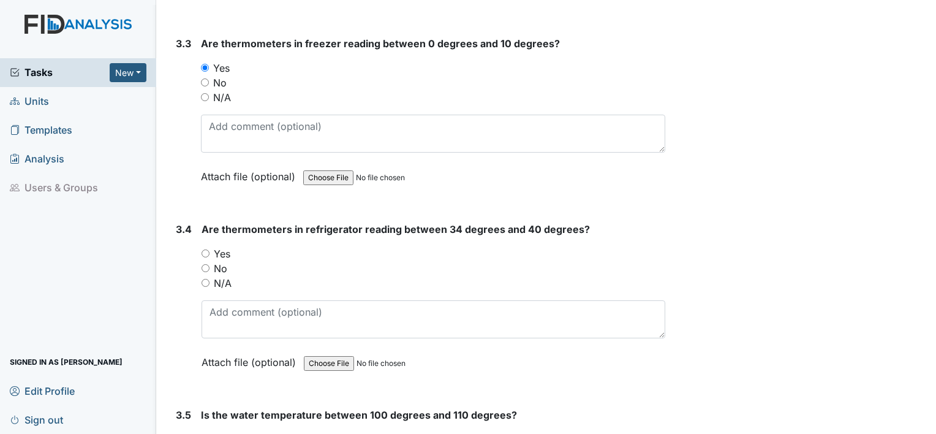
click at [207, 249] on input "Yes" at bounding box center [206, 253] width 8 height 8
radio input "true"
drag, startPoint x: 179, startPoint y: 346, endPoint x: 170, endPoint y: 365, distance: 21.1
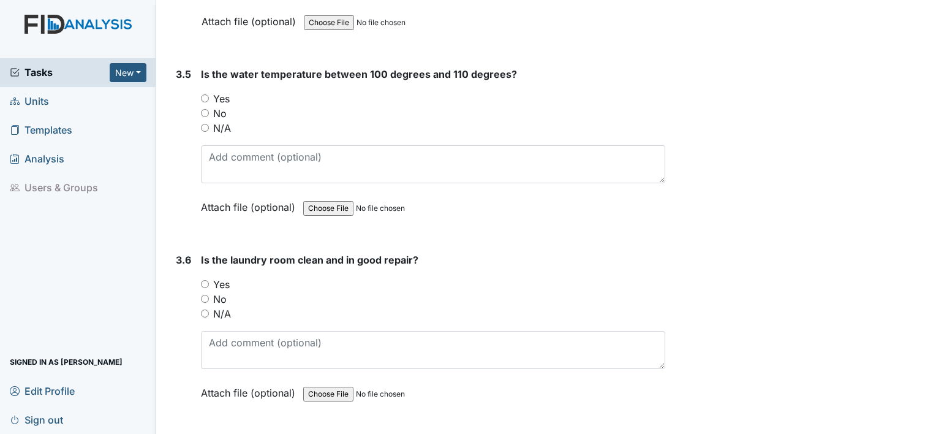
scroll to position [2560, 0]
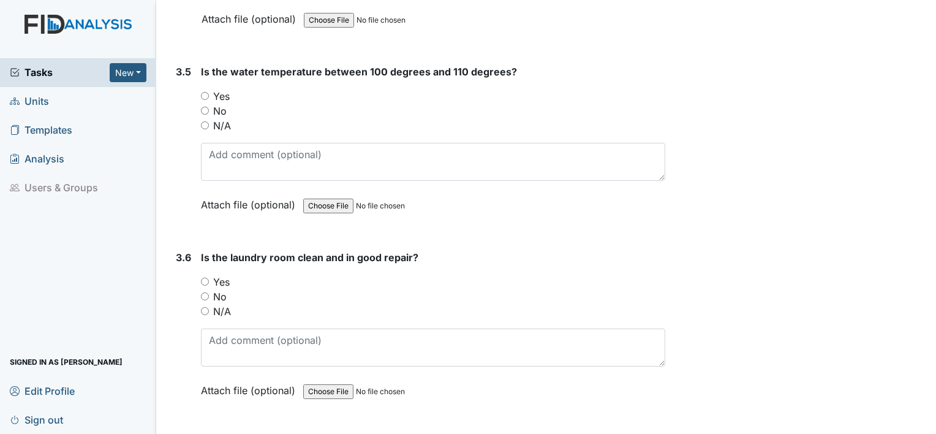
click at [208, 92] on input "Yes" at bounding box center [205, 96] width 8 height 8
radio input "true"
click at [205, 278] on input "Yes" at bounding box center [205, 282] width 8 height 8
radio input "true"
drag, startPoint x: 170, startPoint y: 349, endPoint x: 187, endPoint y: 404, distance: 57.7
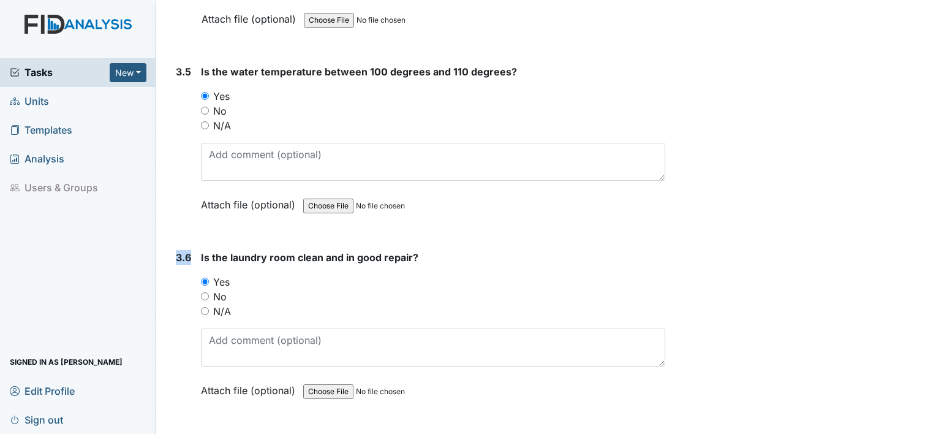
drag, startPoint x: 187, startPoint y: 404, endPoint x: 176, endPoint y: 398, distance: 12.9
click at [176, 398] on div "3.6 Is the laundry room clean and in good repair? You must select one of the be…" at bounding box center [418, 333] width 494 height 166
drag, startPoint x: 176, startPoint y: 398, endPoint x: 181, endPoint y: 287, distance: 111.6
click at [181, 287] on div "3.6" at bounding box center [183, 333] width 15 height 166
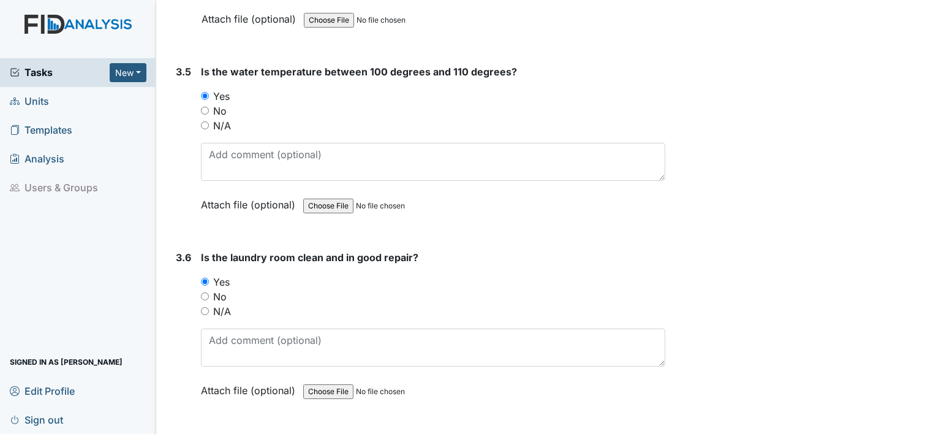
click at [179, 360] on div "3.6" at bounding box center [183, 333] width 15 height 166
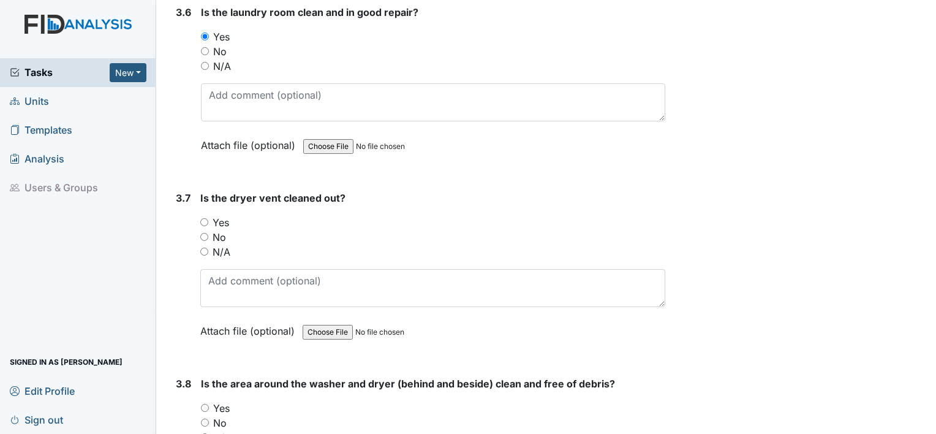
scroll to position [2829, 0]
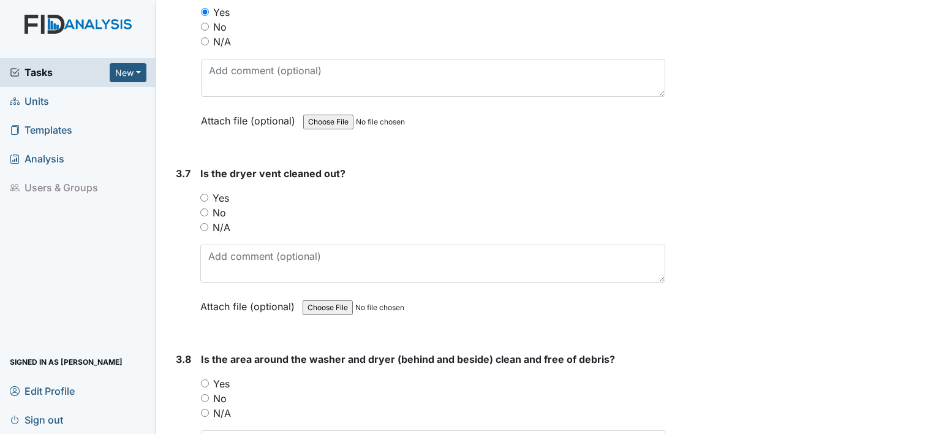
click at [203, 194] on input "Yes" at bounding box center [204, 198] width 8 height 8
radio input "true"
click at [179, 310] on div "3.7" at bounding box center [183, 249] width 15 height 166
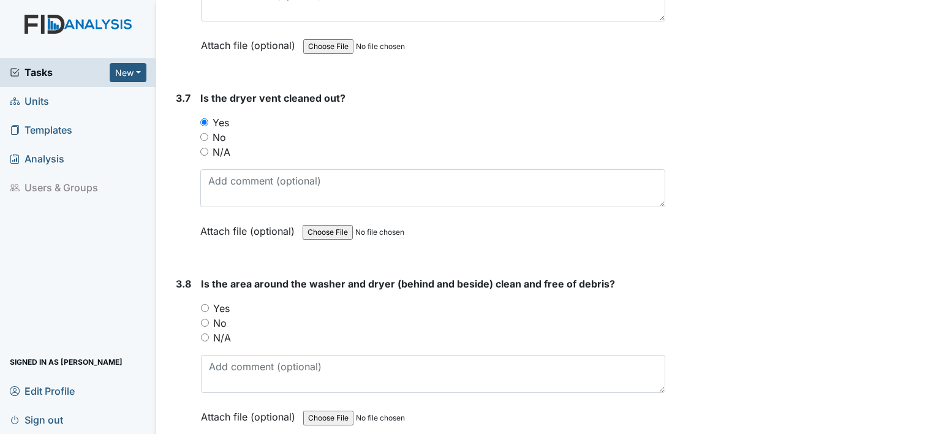
scroll to position [2927, 0]
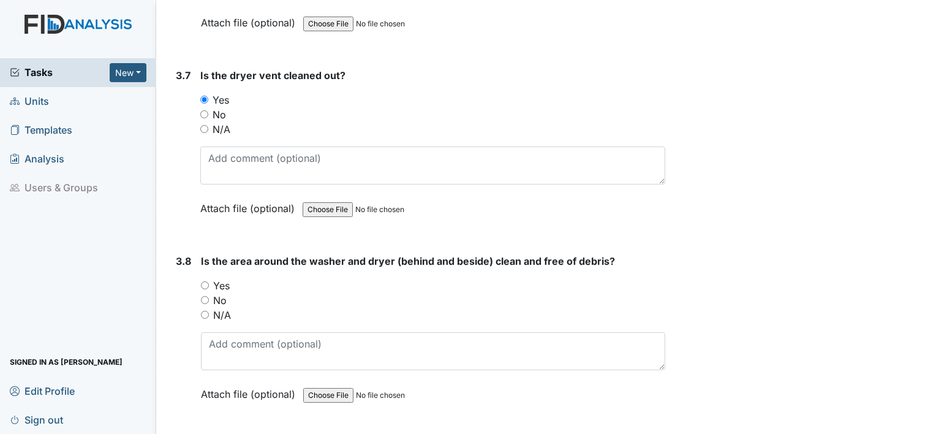
click at [203, 281] on input "Yes" at bounding box center [205, 285] width 8 height 8
radio input "true"
click at [171, 327] on div "3.8 Is the area around the washer and dryer (behind and beside) clean and free …" at bounding box center [418, 337] width 494 height 166
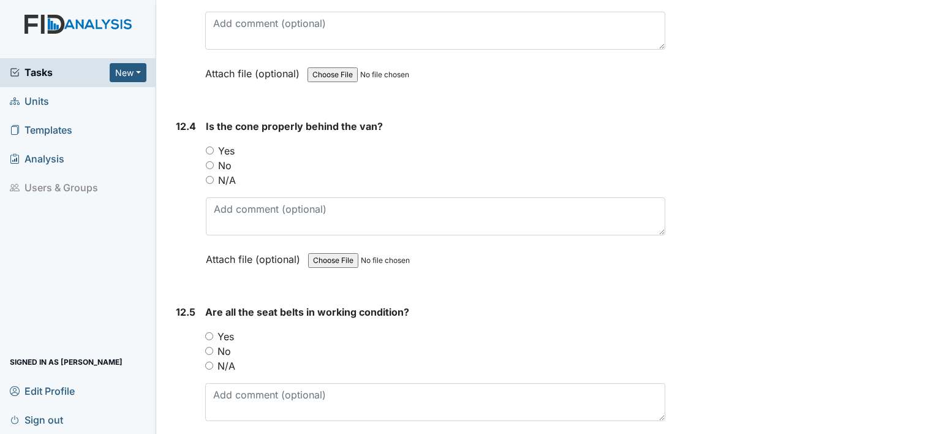
scroll to position [21590, 0]
click at [208, 331] on input "Yes" at bounding box center [209, 335] width 8 height 8
radio input "true"
click at [210, 146] on input "Yes" at bounding box center [210, 150] width 8 height 8
radio input "true"
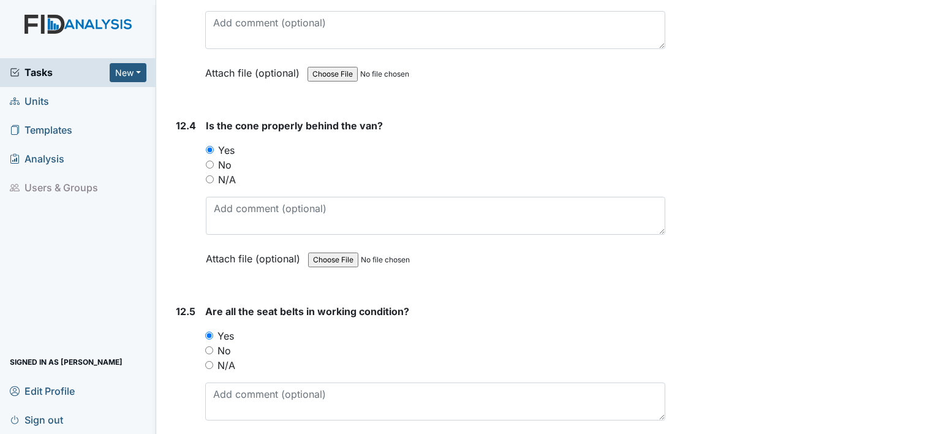
click at [206, 175] on input "N/A" at bounding box center [210, 179] width 8 height 8
radio input "true"
click at [208, 143] on div "Yes" at bounding box center [436, 150] width 460 height 15
click at [208, 146] on input "Yes" at bounding box center [210, 150] width 8 height 8
radio input "true"
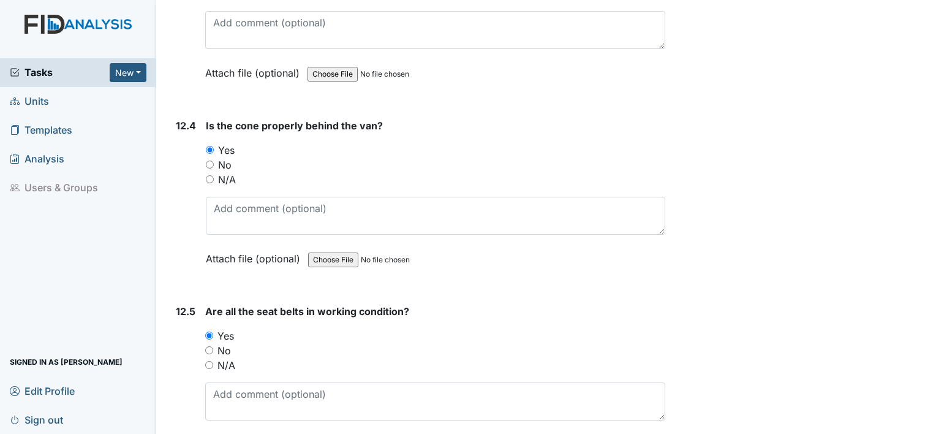
click at [183, 118] on div "12.4" at bounding box center [186, 201] width 20 height 166
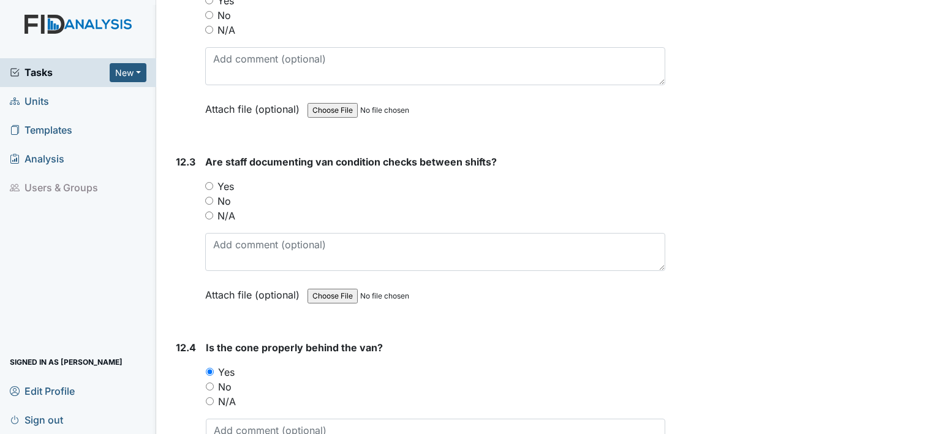
scroll to position [21345, 0]
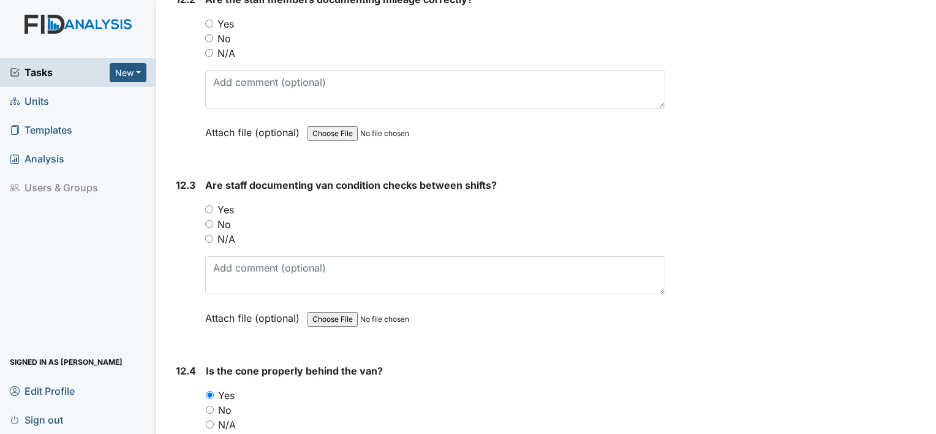
click at [210, 205] on input "Yes" at bounding box center [209, 209] width 8 height 8
radio input "true"
click at [189, 178] on div "12.3" at bounding box center [186, 261] width 20 height 166
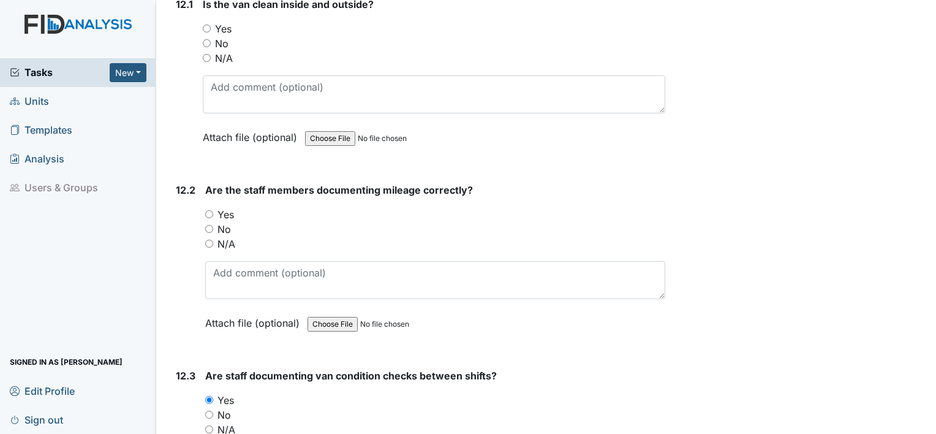
scroll to position [21027, 0]
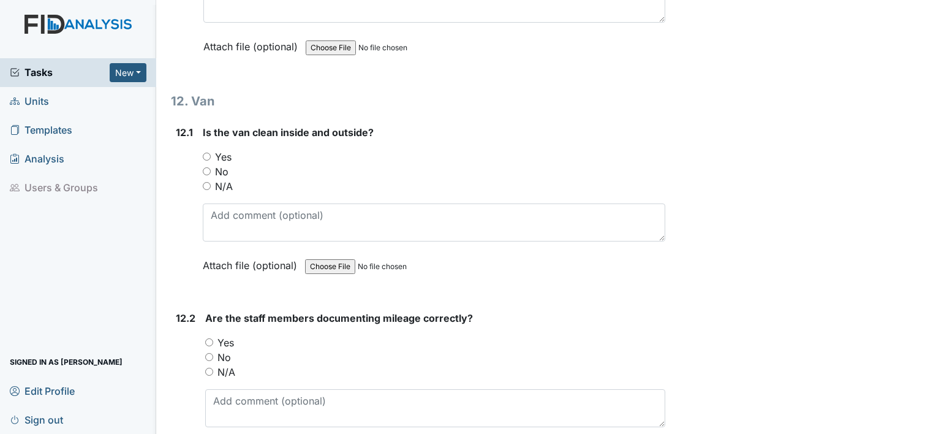
click at [203, 311] on div "12.2 Are the staff members documenting mileage correctly? You must select one o…" at bounding box center [418, 394] width 494 height 166
click at [208, 338] on input "Yes" at bounding box center [209, 342] width 8 height 8
radio input "true"
click at [208, 167] on input "No" at bounding box center [207, 171] width 8 height 8
radio input "true"
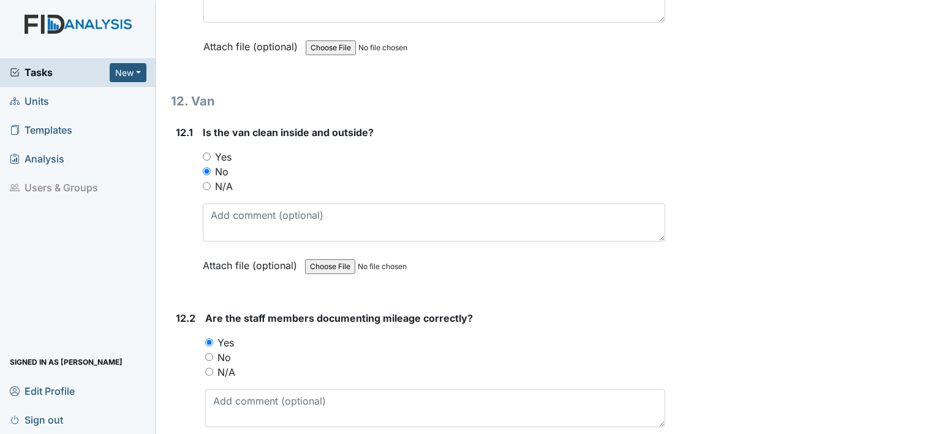
click at [203, 153] on input "Yes" at bounding box center [207, 157] width 8 height 8
radio input "true"
click at [210, 167] on input "No" at bounding box center [207, 171] width 8 height 8
radio input "true"
click at [194, 125] on div "12.1 Is the van clean inside and outside? You must select one of the below opti…" at bounding box center [418, 208] width 494 height 166
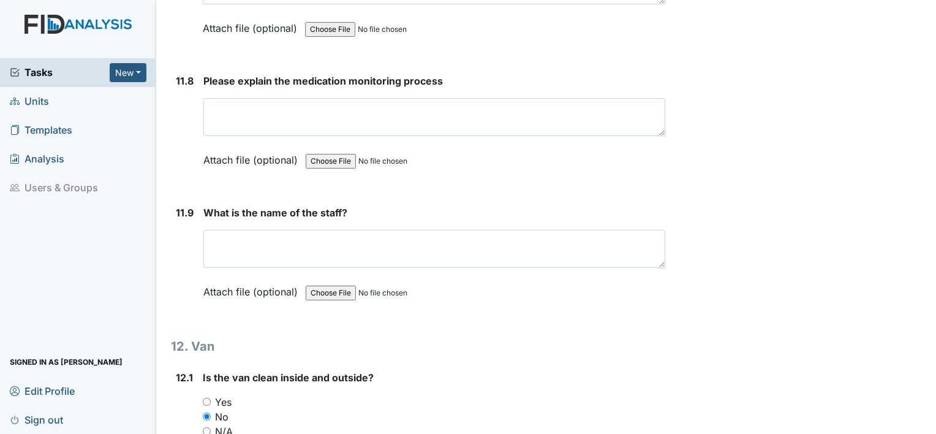
scroll to position [20757, 0]
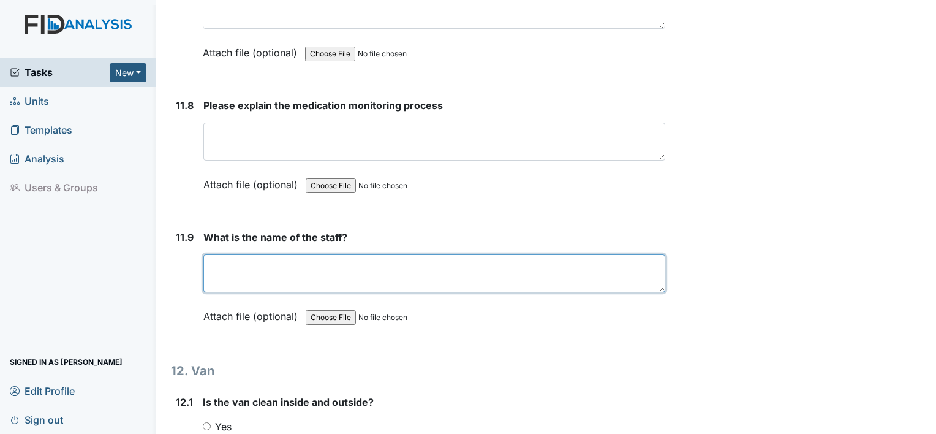
click at [218, 254] on textarea at bounding box center [434, 273] width 462 height 38
type textarea "t"
type textarea "D"
type textarea "Summer [PERSON_NAME] and [PERSON_NAME]"
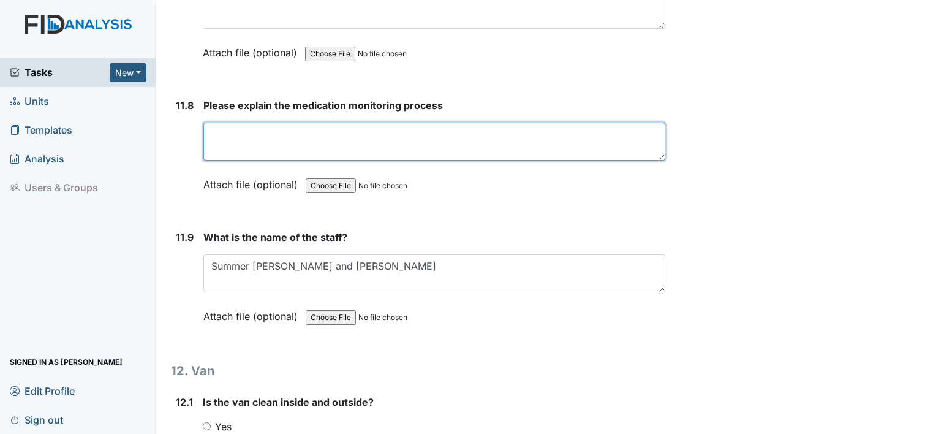
click at [257, 123] on textarea at bounding box center [434, 142] width 462 height 38
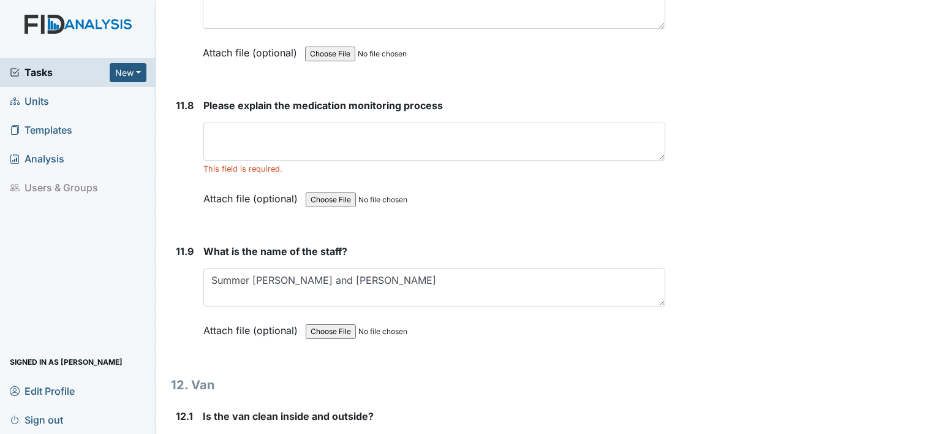
click at [176, 98] on div "11.8" at bounding box center [185, 161] width 18 height 126
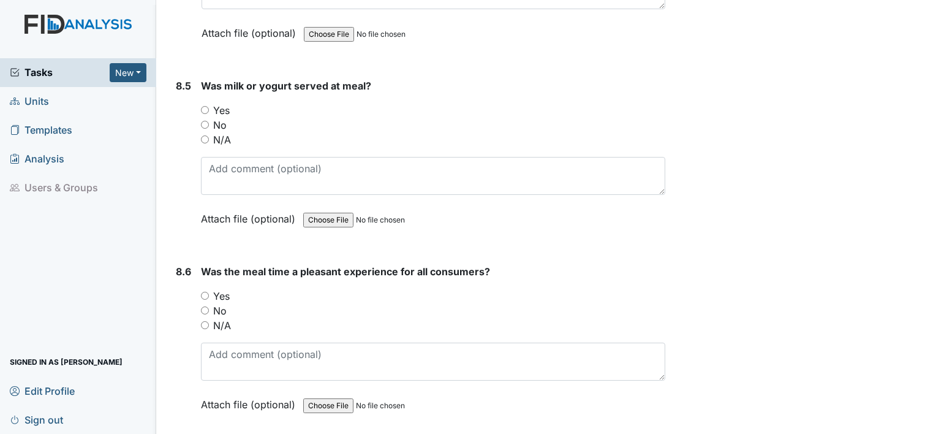
scroll to position [9974, 0]
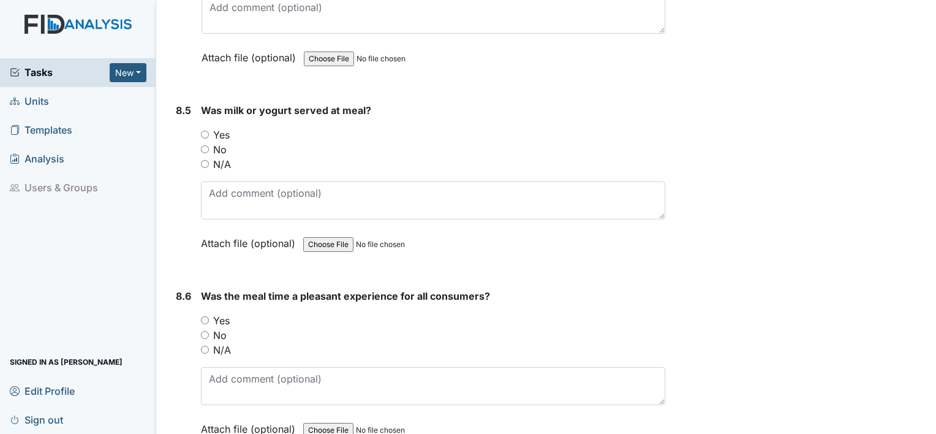
click at [207, 131] on input "Yes" at bounding box center [205, 135] width 8 height 8
radio input "true"
click at [205, 313] on div "Yes" at bounding box center [433, 320] width 464 height 15
click at [202, 316] on input "Yes" at bounding box center [205, 320] width 8 height 8
radio input "true"
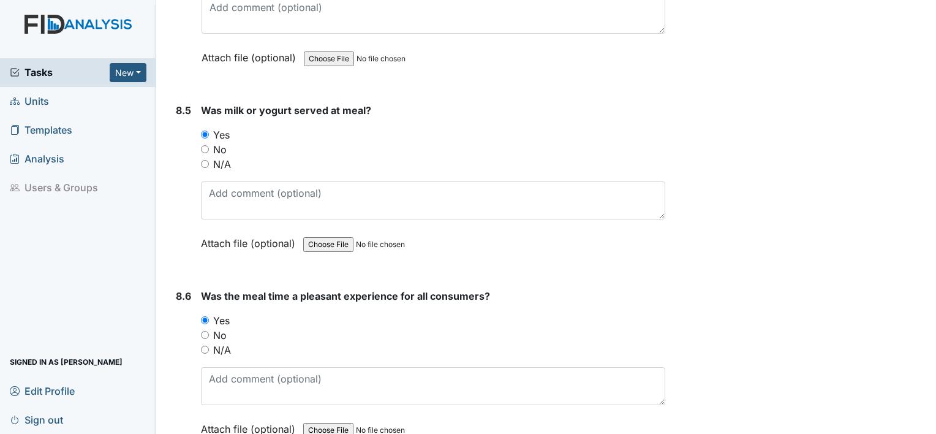
click at [187, 162] on div "8.5" at bounding box center [183, 186] width 15 height 166
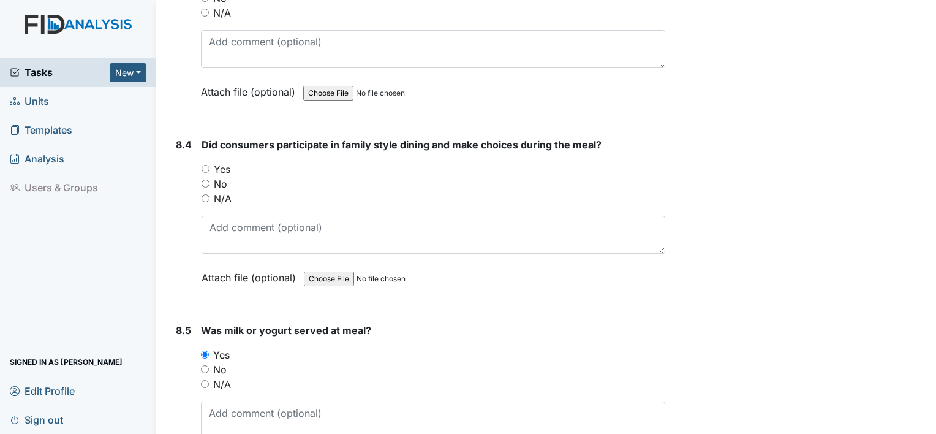
scroll to position [9753, 0]
click at [203, 165] on input "Yes" at bounding box center [206, 169] width 8 height 8
radio input "true"
click at [191, 70] on div "8.3" at bounding box center [183, 35] width 15 height 166
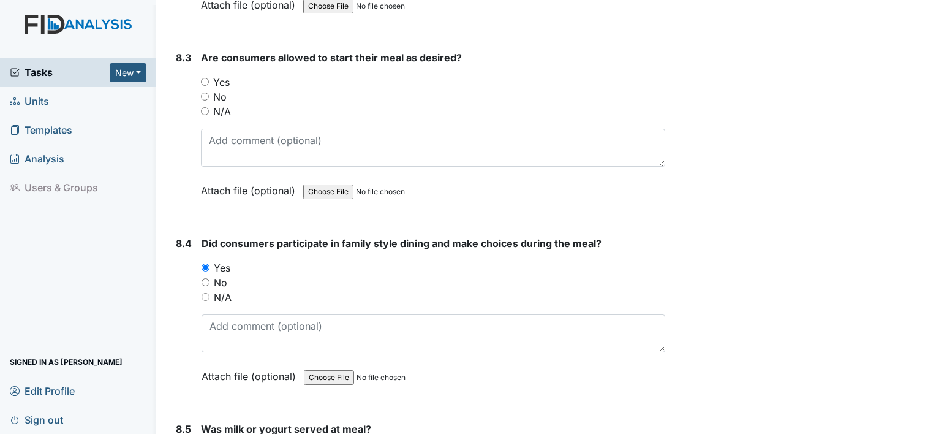
scroll to position [9631, 0]
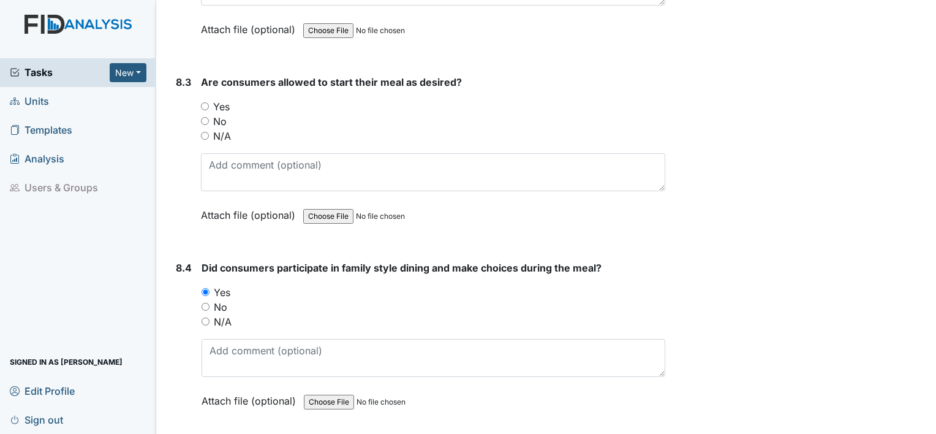
click at [206, 102] on input "Yes" at bounding box center [205, 106] width 8 height 8
radio input "true"
click at [189, 75] on div "8.3" at bounding box center [183, 158] width 15 height 166
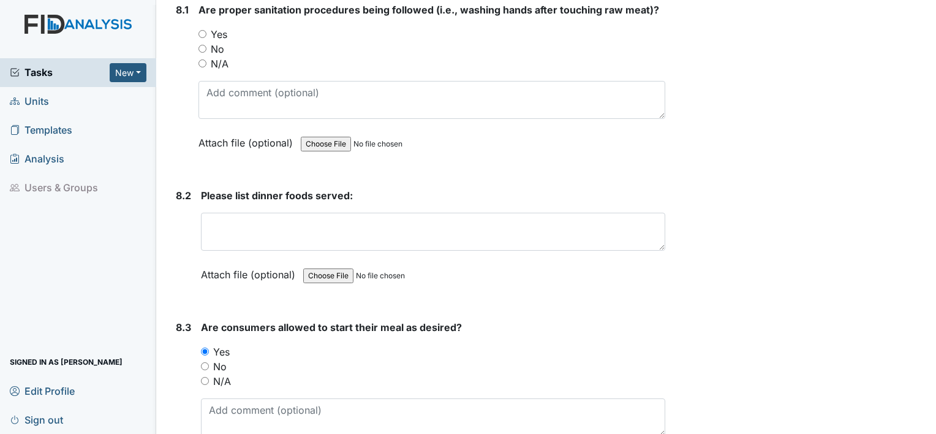
scroll to position [9361, 0]
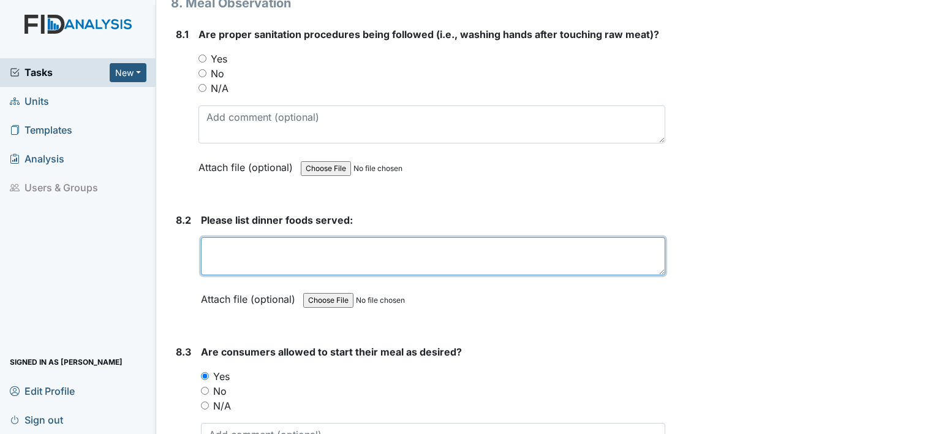
click at [206, 237] on textarea at bounding box center [433, 256] width 464 height 38
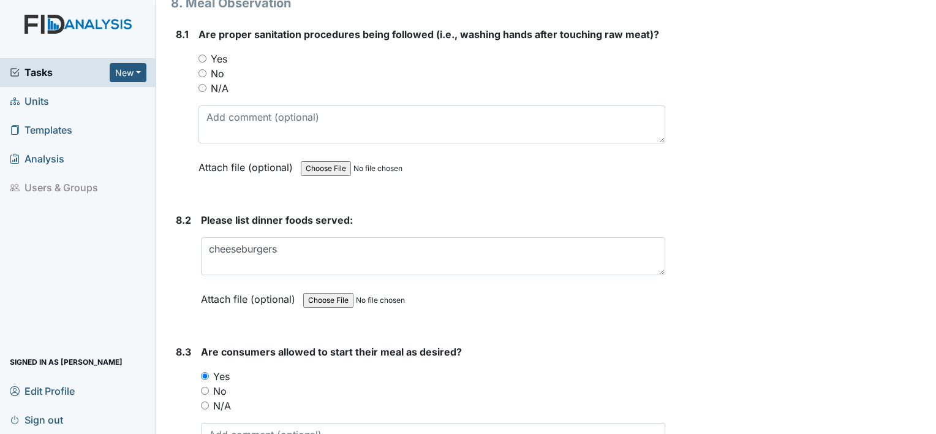
click at [246, 285] on label "Attach file (optional)" at bounding box center [250, 295] width 99 height 21
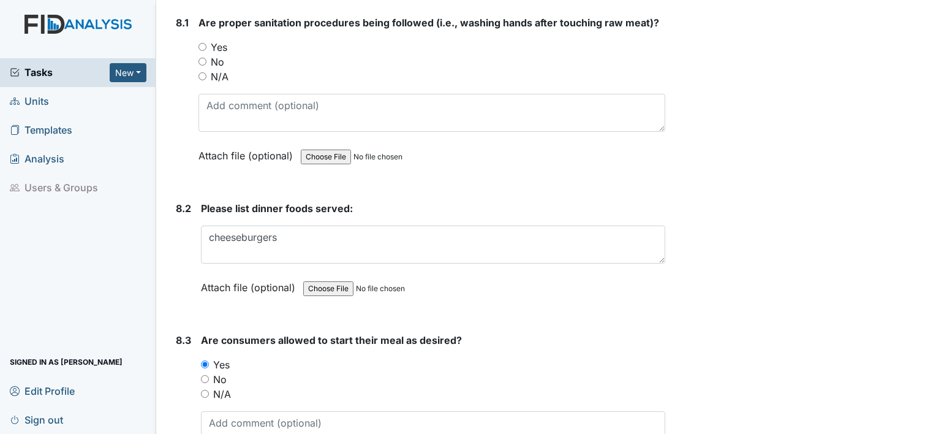
scroll to position [9348, 0]
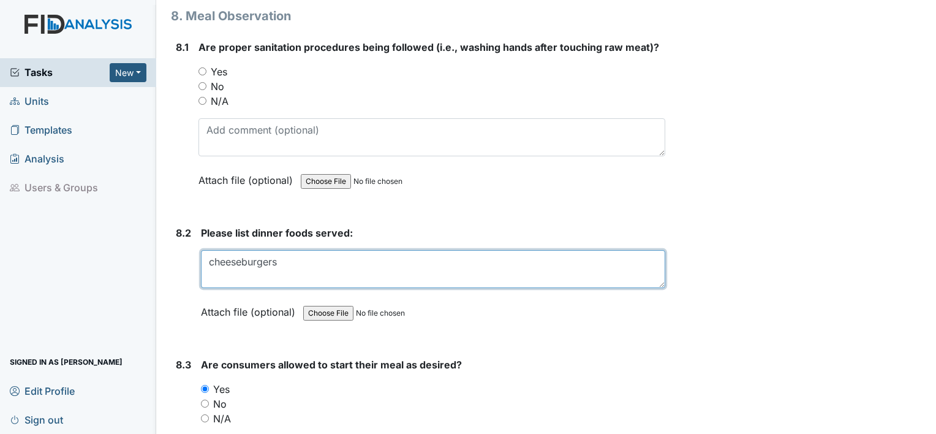
click at [281, 250] on textarea "cheeseburgers" at bounding box center [433, 269] width 464 height 38
type textarea "cheeseburgers and tater tots"
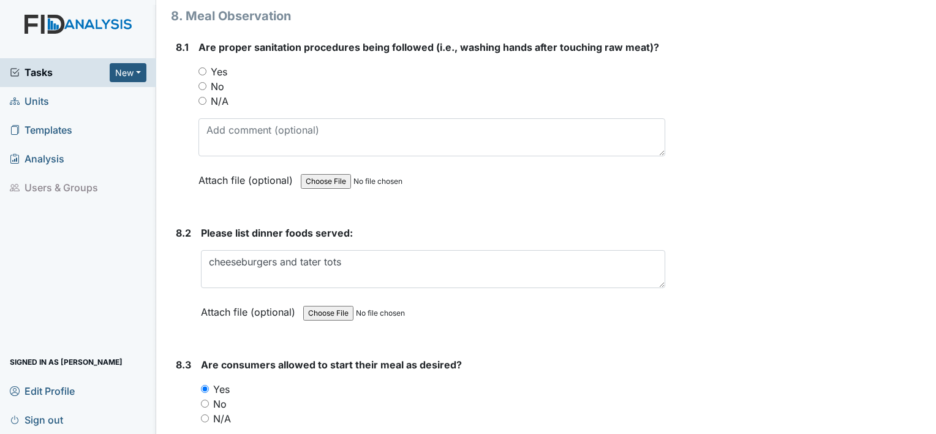
click at [202, 67] on input "Yes" at bounding box center [203, 71] width 8 height 8
radio input "true"
click at [183, 91] on div "8.1" at bounding box center [182, 123] width 13 height 166
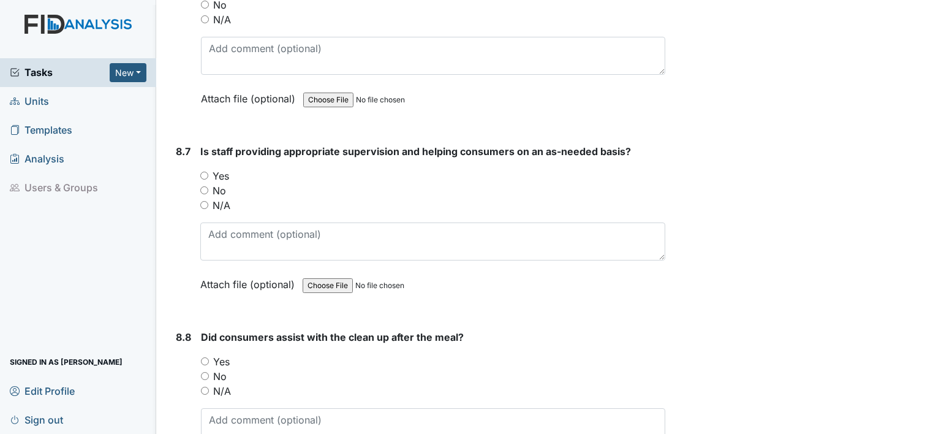
scroll to position [10329, 0]
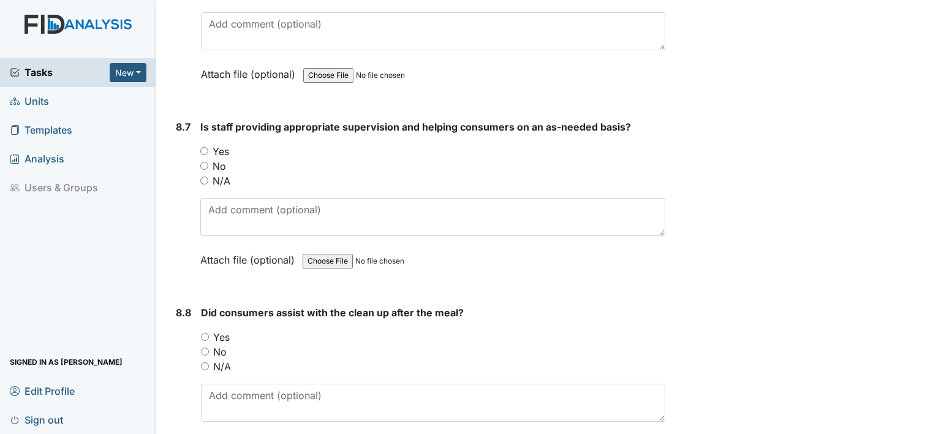
click at [203, 147] on input "Yes" at bounding box center [204, 151] width 8 height 8
radio input "true"
click at [203, 333] on input "Yes" at bounding box center [205, 337] width 8 height 8
radio input "true"
click at [188, 320] on div "8.8" at bounding box center [183, 388] width 15 height 166
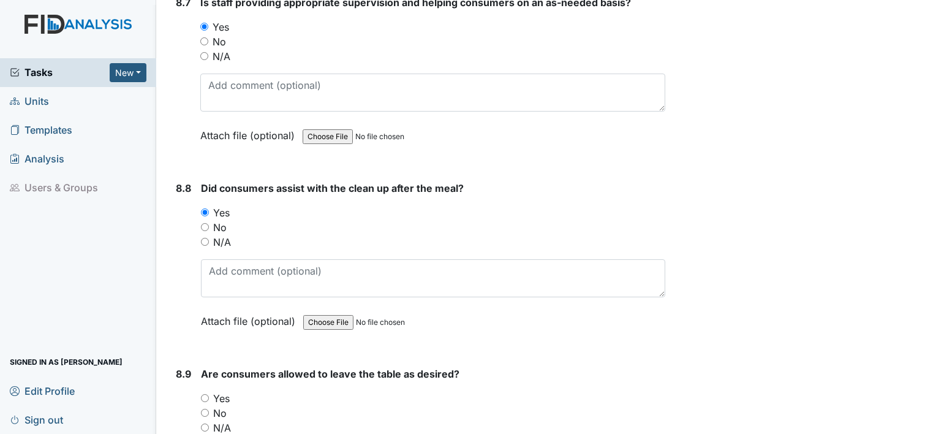
scroll to position [10549, 0]
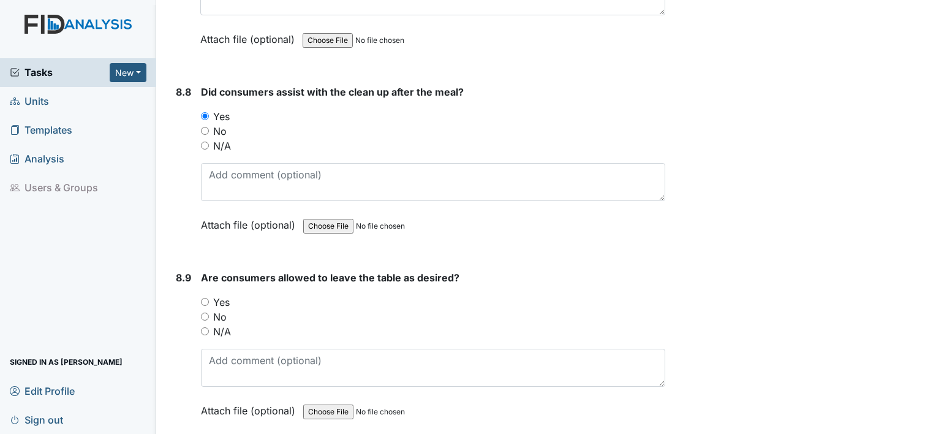
click at [204, 298] on input "Yes" at bounding box center [205, 302] width 8 height 8
radio input "true"
click at [196, 327] on div "8.9 Are consumers allowed to leave the table as desired? You must select one of…" at bounding box center [418, 353] width 494 height 166
drag, startPoint x: 196, startPoint y: 327, endPoint x: 191, endPoint y: 379, distance: 51.8
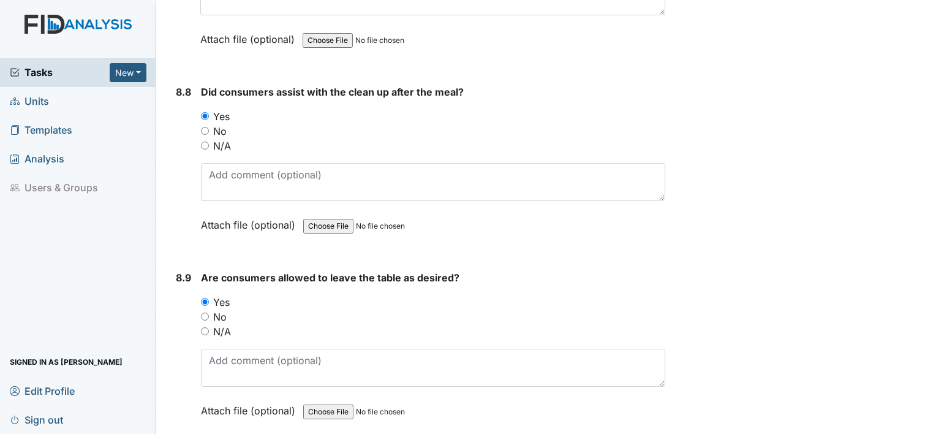
click at [191, 379] on div "8.9" at bounding box center [183, 353] width 15 height 166
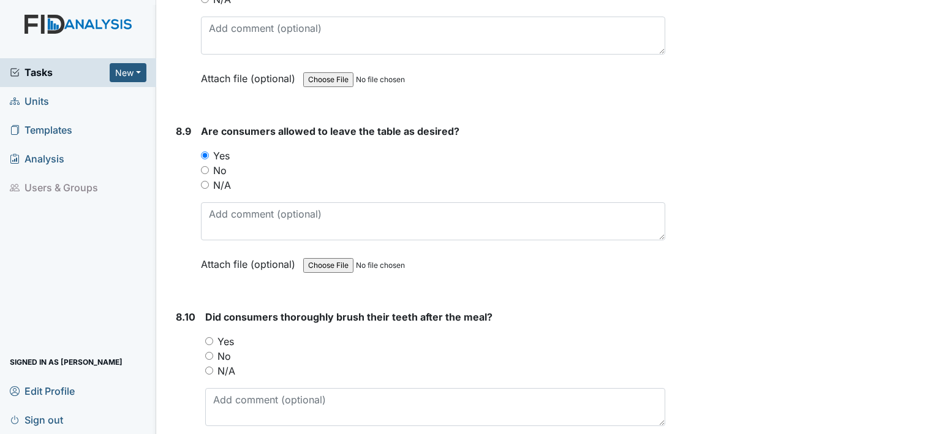
scroll to position [10696, 0]
click at [210, 336] on input "Yes" at bounding box center [209, 340] width 8 height 8
radio input "true"
click at [187, 324] on div "8.10" at bounding box center [186, 392] width 20 height 166
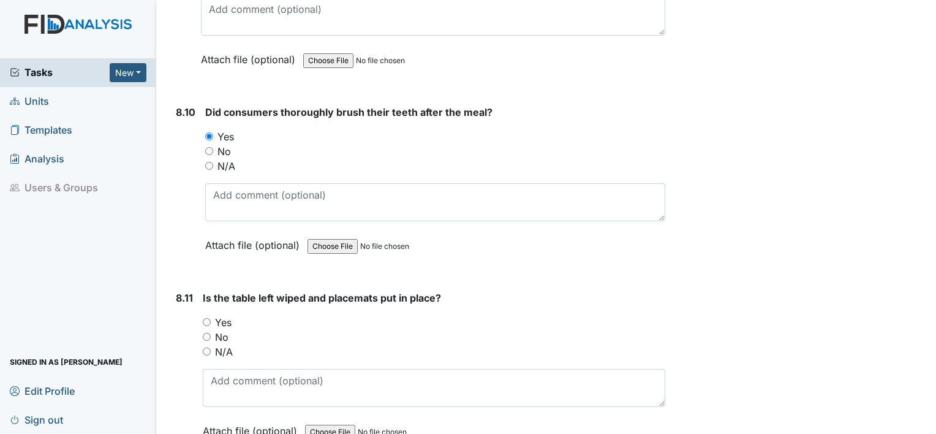
scroll to position [10917, 0]
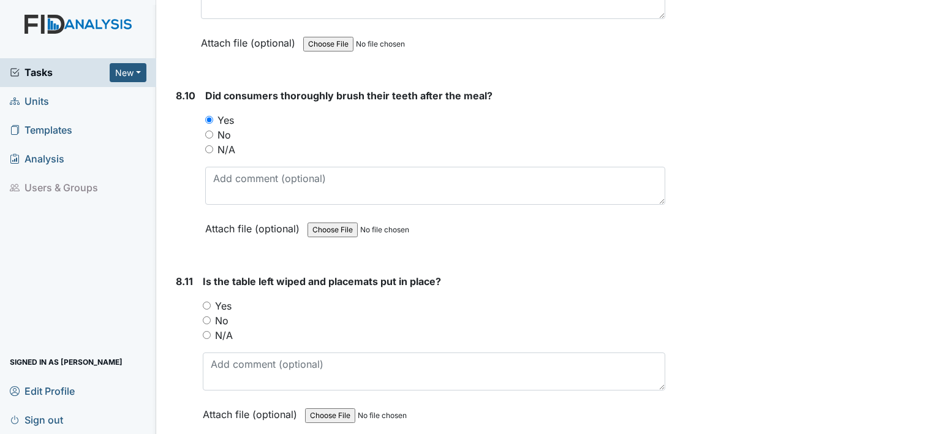
click at [205, 301] on input "Yes" at bounding box center [207, 305] width 8 height 8
radio input "true"
click at [197, 289] on div "8.11 Is the table left wiped and placemats put in place? You must select one of…" at bounding box center [418, 357] width 494 height 166
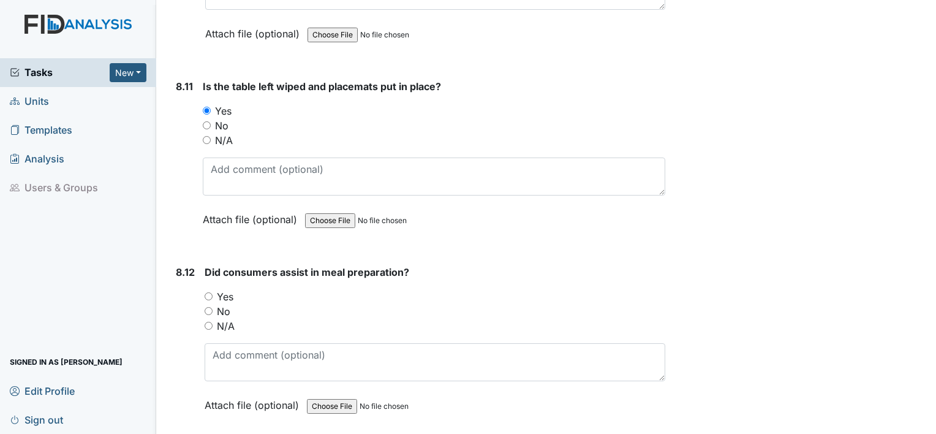
scroll to position [11113, 0]
click at [208, 291] on input "Yes" at bounding box center [209, 295] width 8 height 8
radio input "true"
click at [208, 291] on input "Yes" at bounding box center [209, 295] width 8 height 8
click at [187, 270] on div "8.12" at bounding box center [185, 346] width 19 height 166
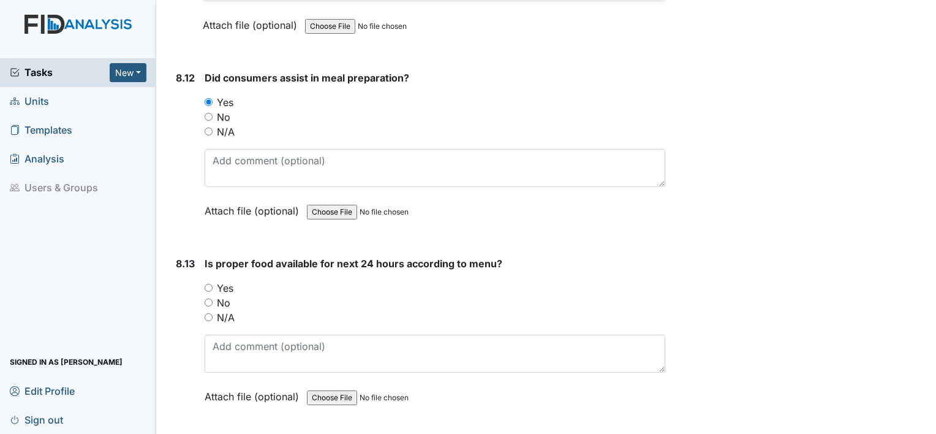
scroll to position [11309, 0]
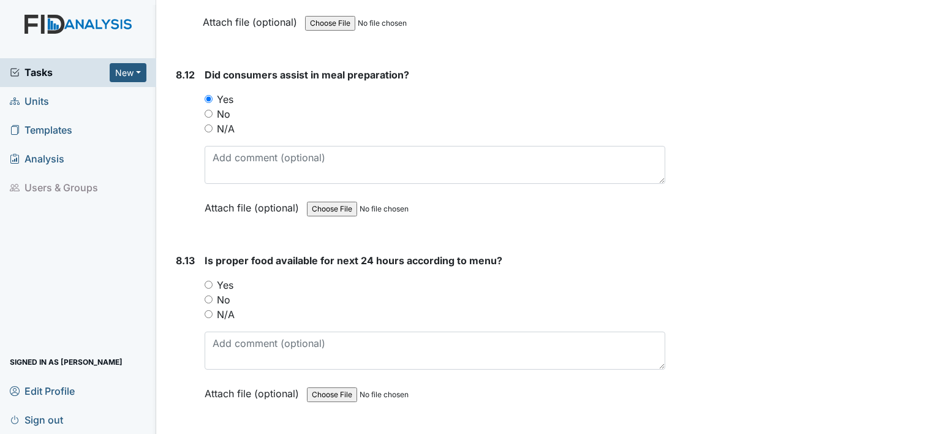
click at [208, 281] on input "Yes" at bounding box center [209, 285] width 8 height 8
radio input "true"
click at [181, 346] on div "8.13" at bounding box center [185, 336] width 19 height 166
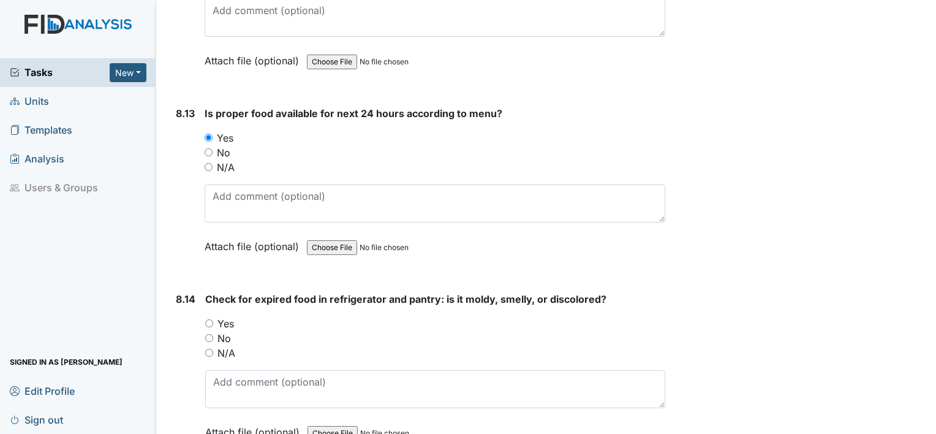
scroll to position [11480, 0]
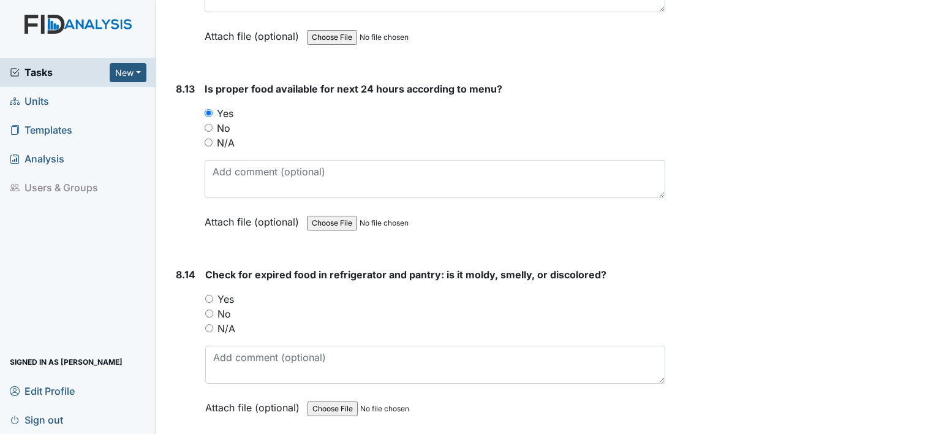
click at [211, 292] on div "Yes" at bounding box center [435, 299] width 460 height 15
click at [211, 295] on input "Yes" at bounding box center [209, 299] width 8 height 8
radio input "true"
click at [205, 309] on input "No" at bounding box center [209, 313] width 8 height 8
radio input "true"
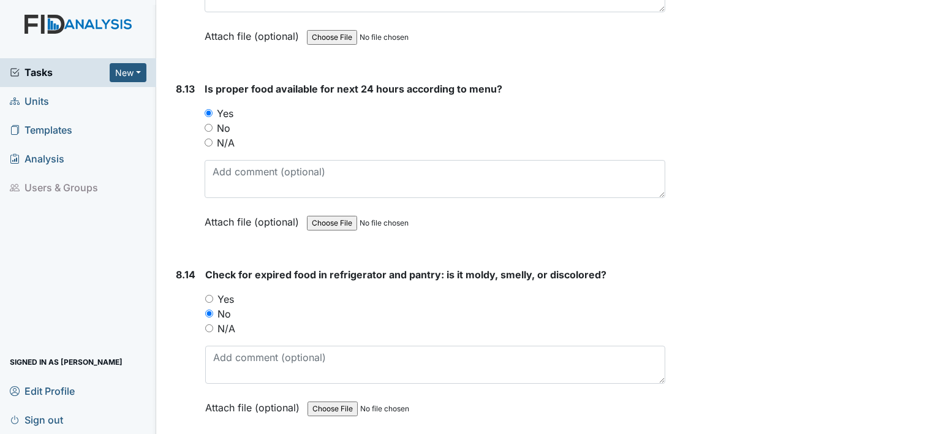
click at [205, 295] on input "Yes" at bounding box center [209, 299] width 8 height 8
radio input "true"
click at [176, 287] on div "8.14" at bounding box center [186, 350] width 20 height 166
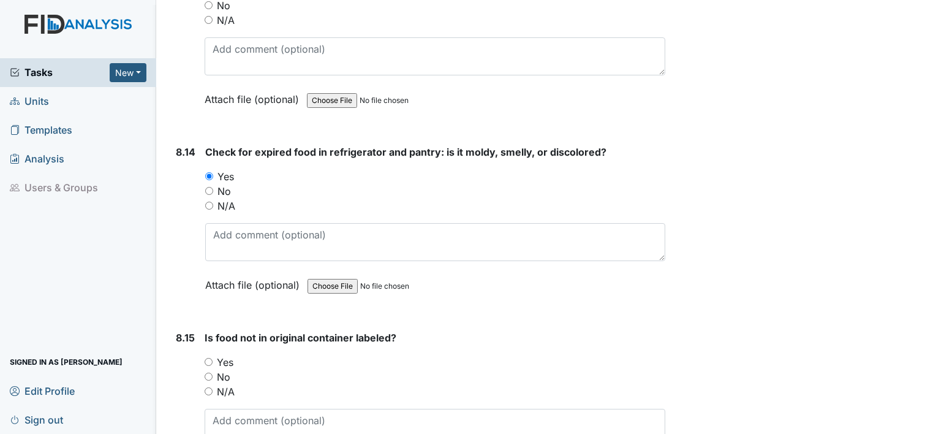
scroll to position [11628, 0]
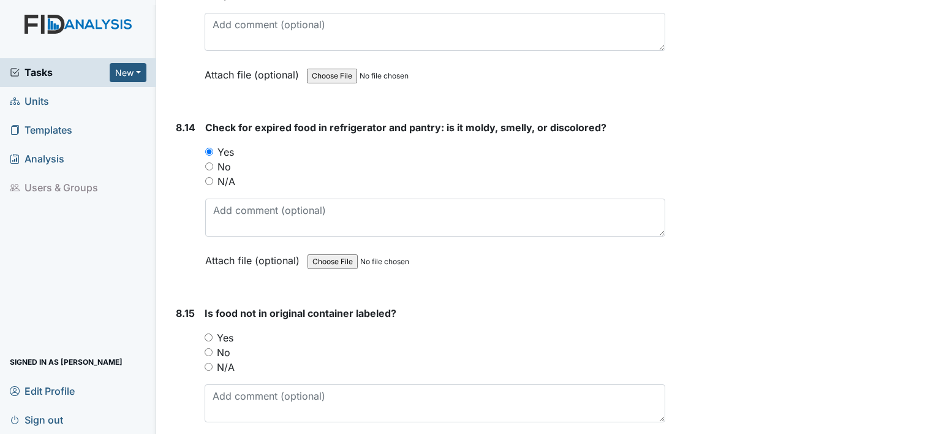
click at [208, 333] on input "Yes" at bounding box center [209, 337] width 8 height 8
radio input "true"
click at [187, 338] on div "8.15" at bounding box center [185, 389] width 19 height 166
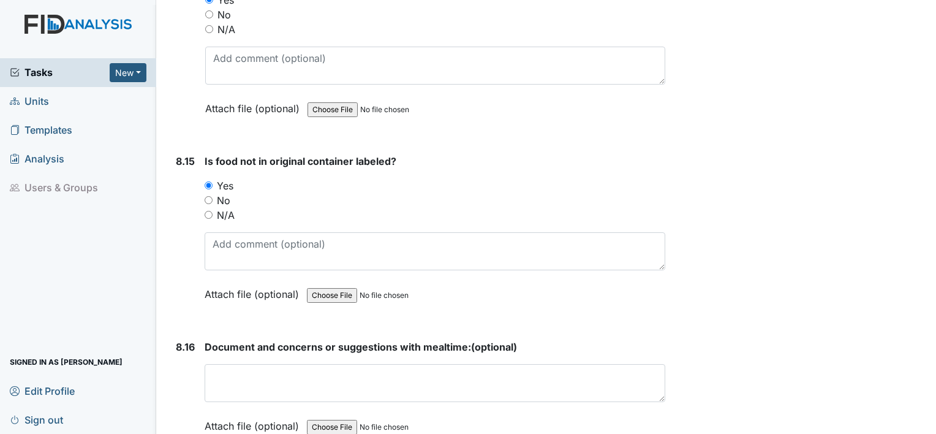
scroll to position [11799, 0]
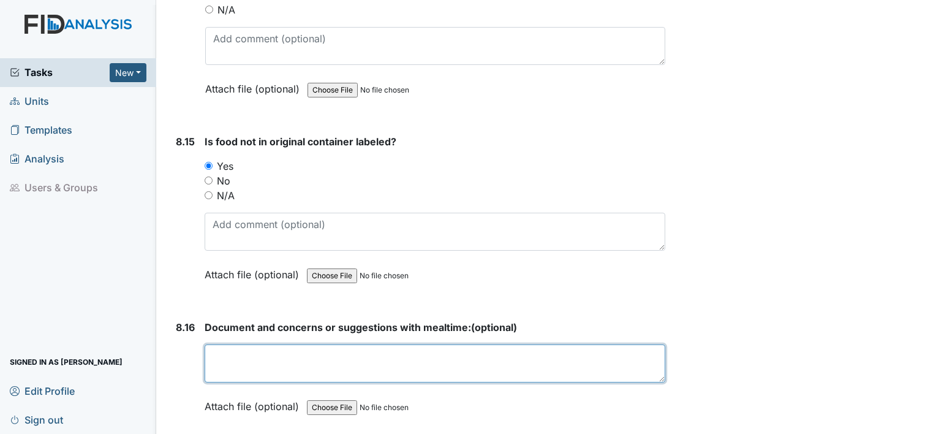
click at [216, 344] on textarea at bounding box center [435, 363] width 461 height 38
type textarea "n"
drag, startPoint x: 216, startPoint y: 323, endPoint x: 164, endPoint y: 280, distance: 67.5
type textarea "None"
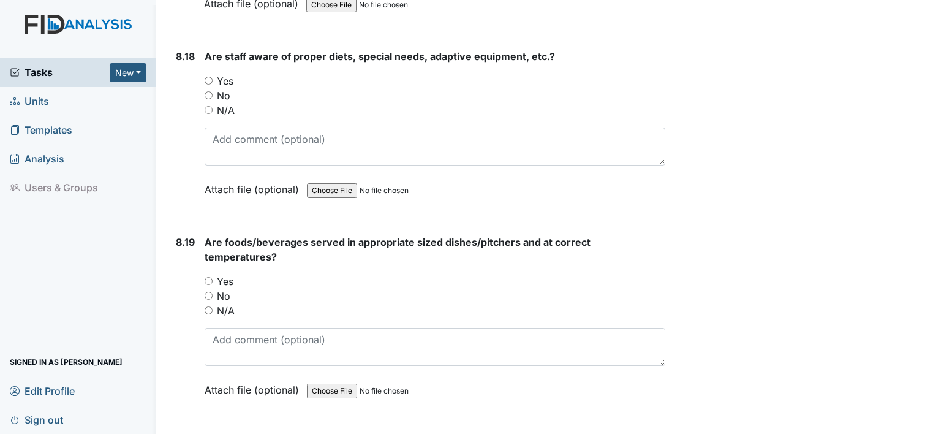
scroll to position [12412, 0]
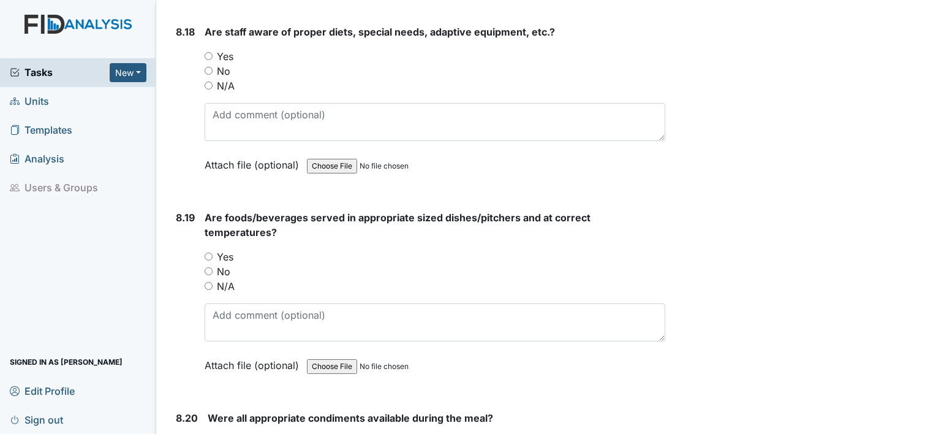
click at [206, 252] on input "Yes" at bounding box center [209, 256] width 8 height 8
radio input "true"
click at [213, 433] on input "Yes" at bounding box center [212, 442] width 8 height 8
radio input "true"
click at [189, 98] on div "8.18" at bounding box center [185, 108] width 19 height 166
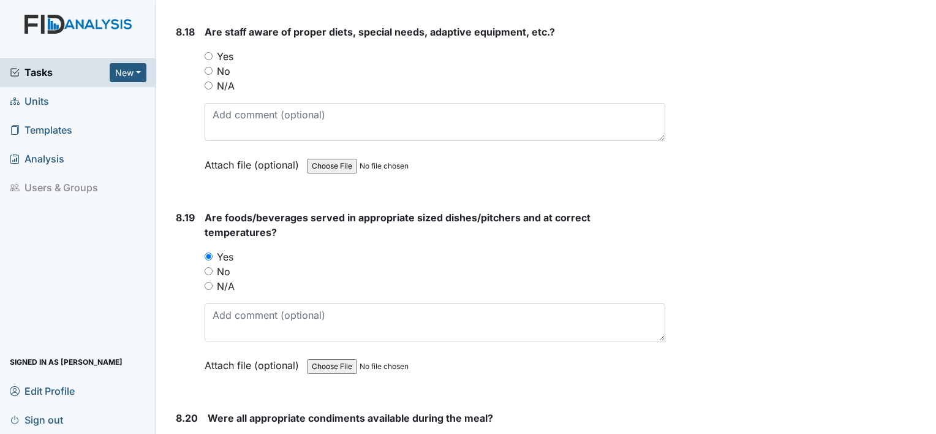
click at [172, 83] on div "8.18 Are staff aware of proper diets, special needs, adaptive equipment, etc.? …" at bounding box center [418, 108] width 494 height 166
